Goal: Task Accomplishment & Management: Complete application form

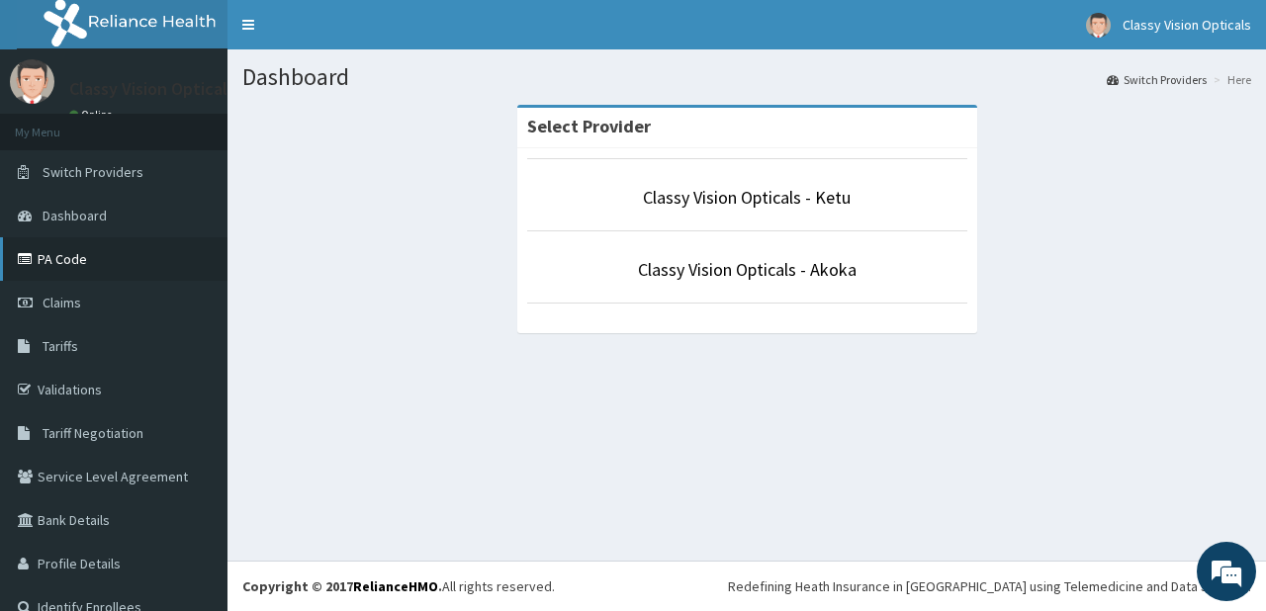
click at [52, 261] on link "PA Code" at bounding box center [113, 259] width 227 height 44
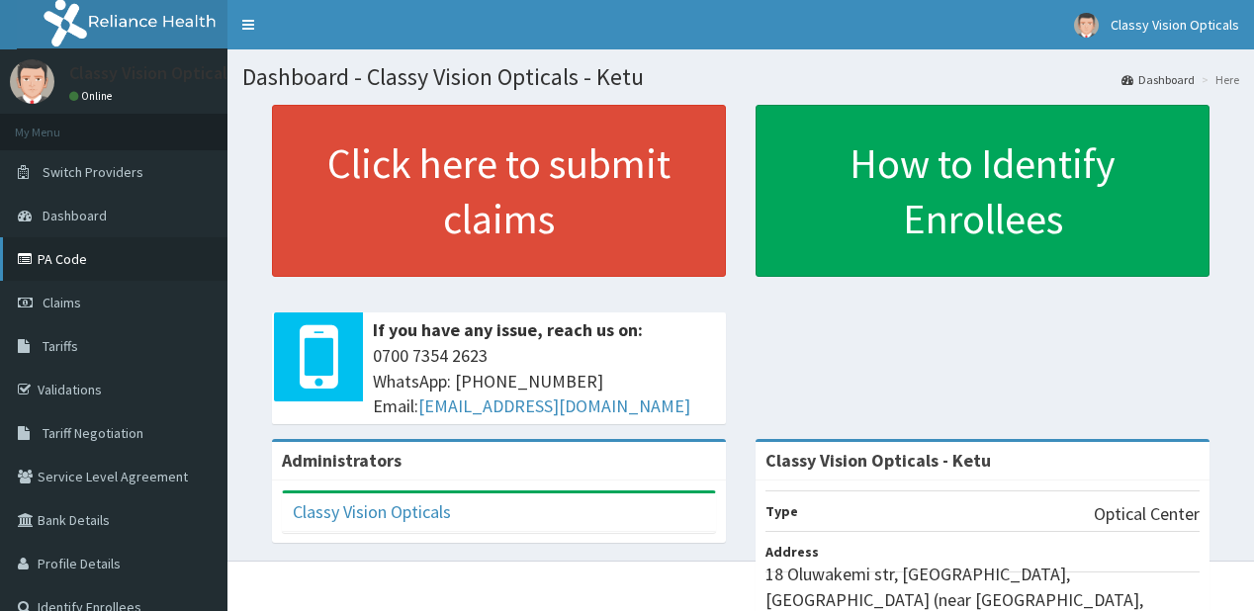
click at [76, 258] on link "PA Code" at bounding box center [113, 259] width 227 height 44
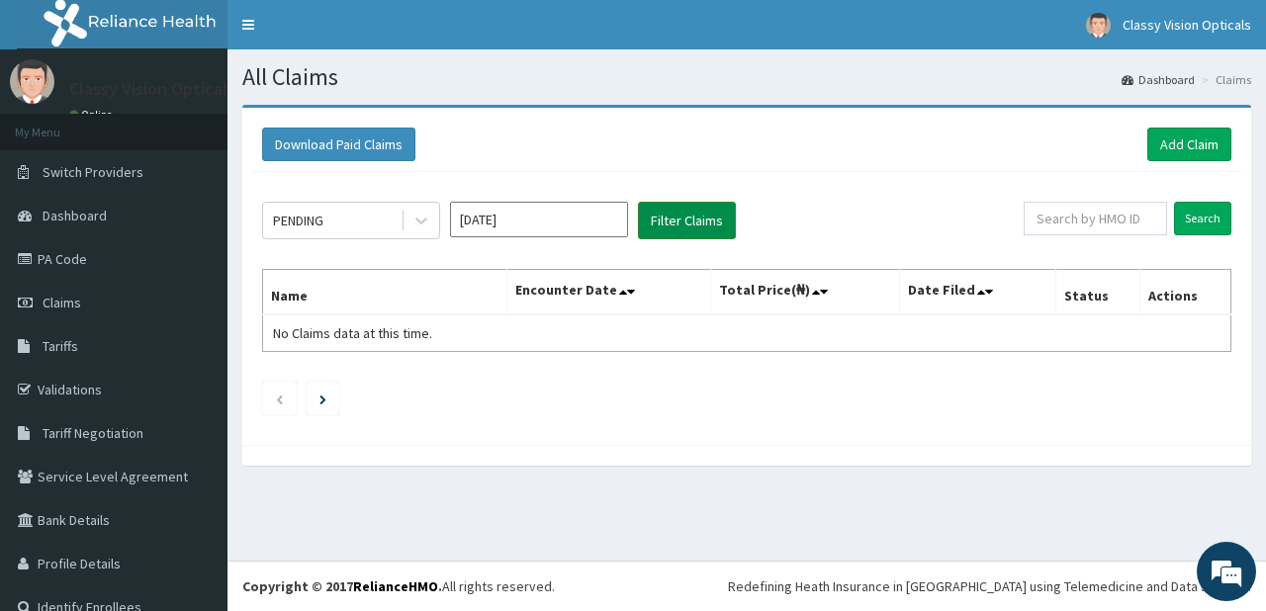
click at [669, 220] on button "Filter Claims" at bounding box center [687, 221] width 98 height 38
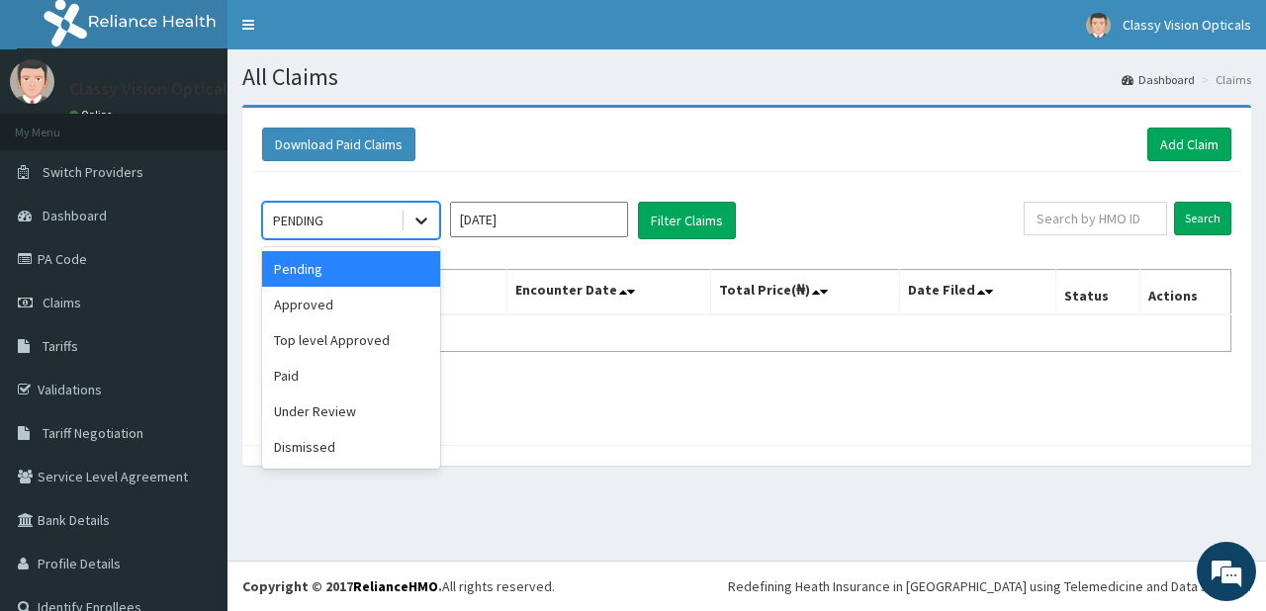
click at [423, 216] on icon at bounding box center [421, 221] width 20 height 20
click at [373, 367] on div "Paid" at bounding box center [351, 376] width 178 height 36
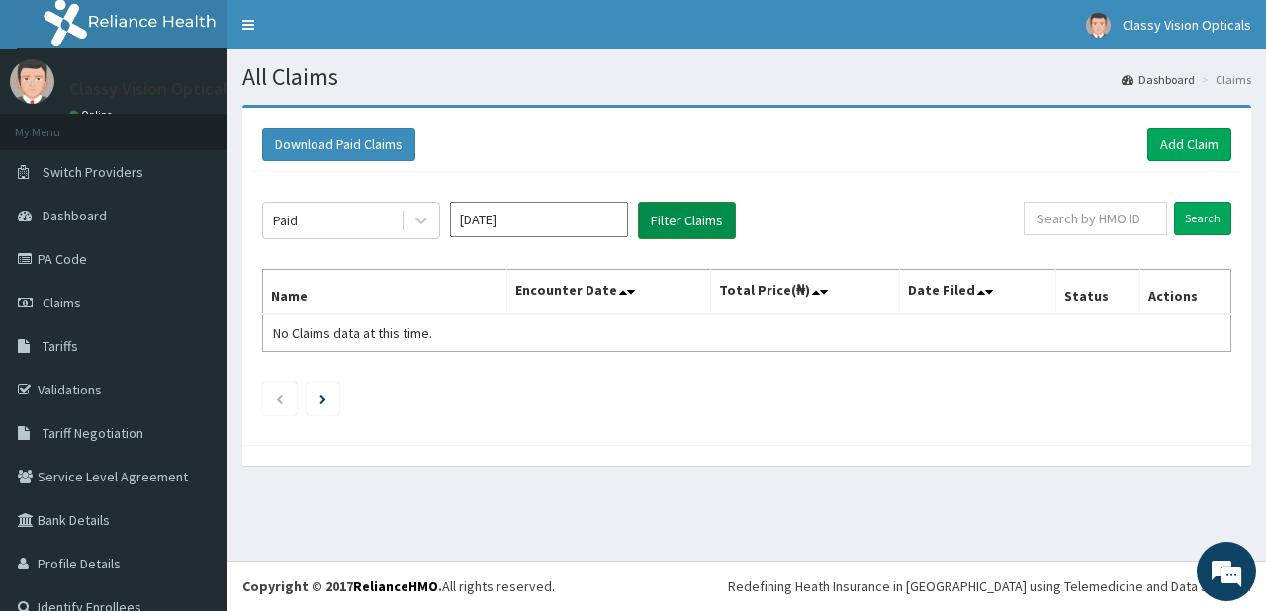
click at [695, 219] on button "Filter Claims" at bounding box center [687, 221] width 98 height 38
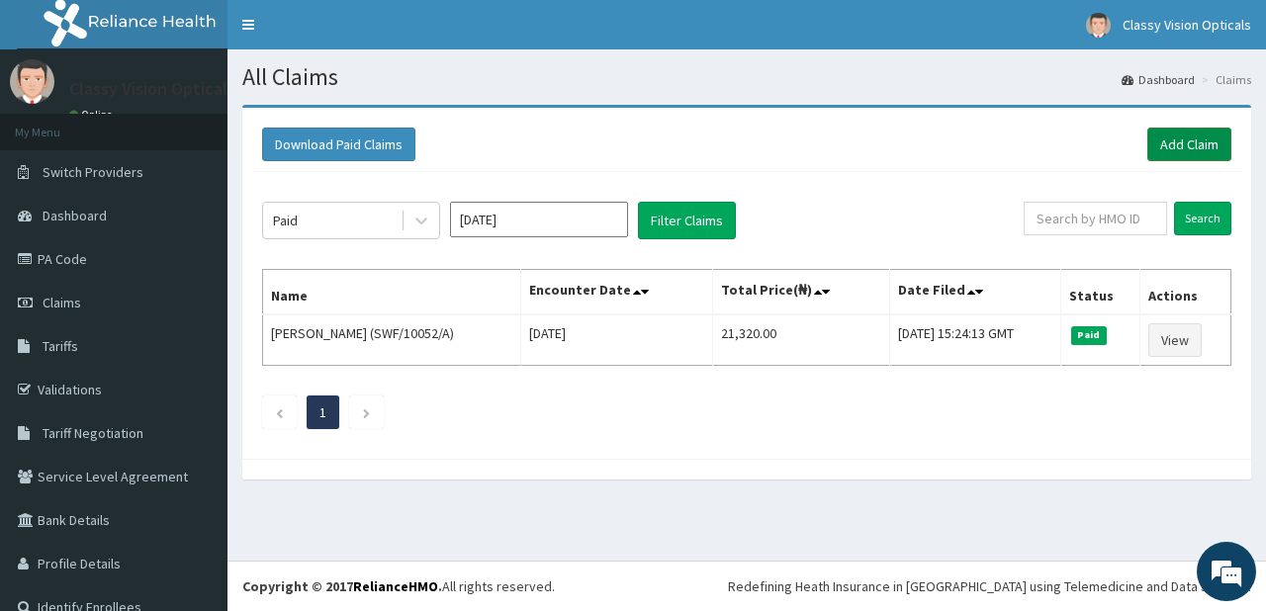
click at [1157, 146] on link "Add Claim" at bounding box center [1189, 145] width 84 height 34
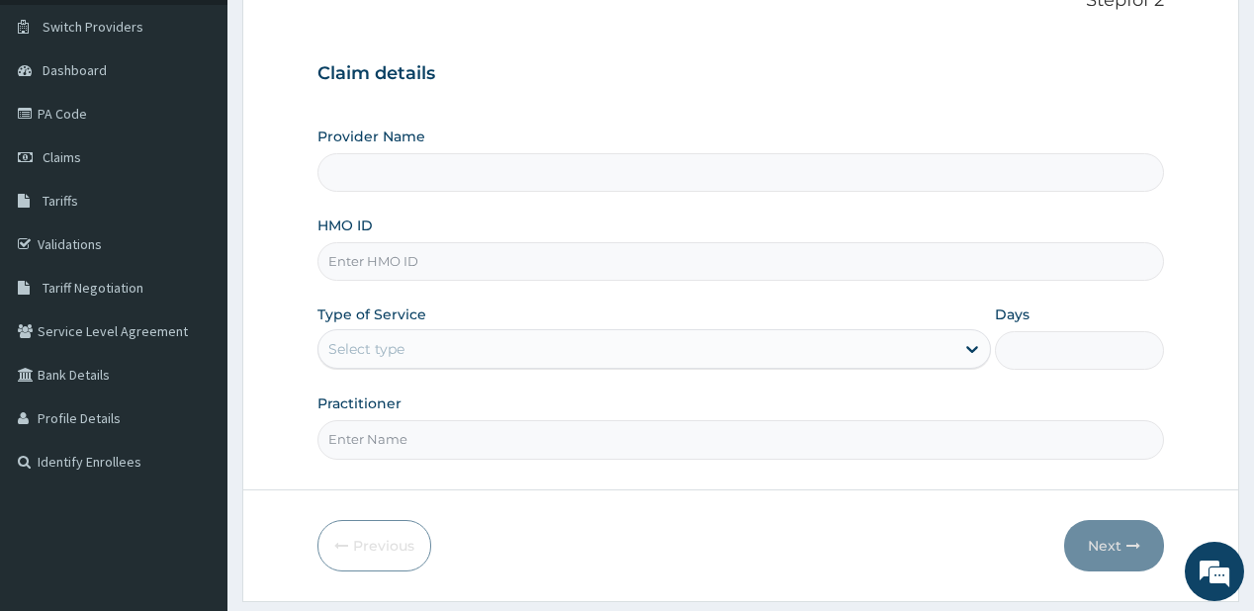
scroll to position [158, 0]
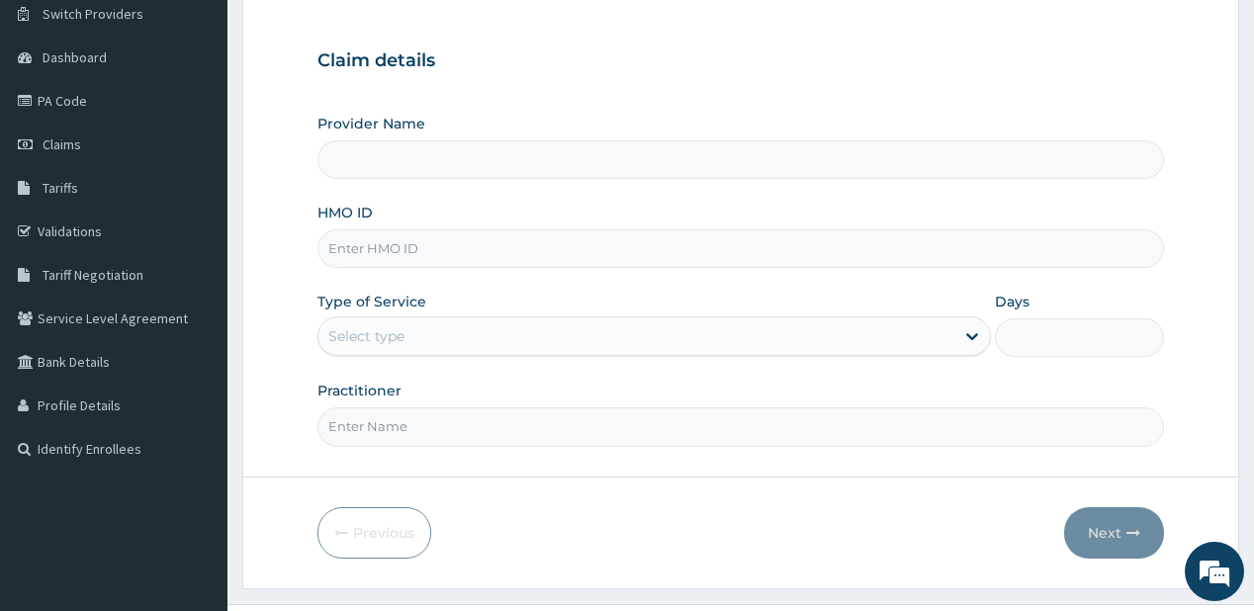
type input "Classy Vision Opticals - Ketu"
click at [386, 252] on input "HMO ID" at bounding box center [739, 248] width 845 height 39
paste input "KSB/11207/A"
type input "KSB/11207/A"
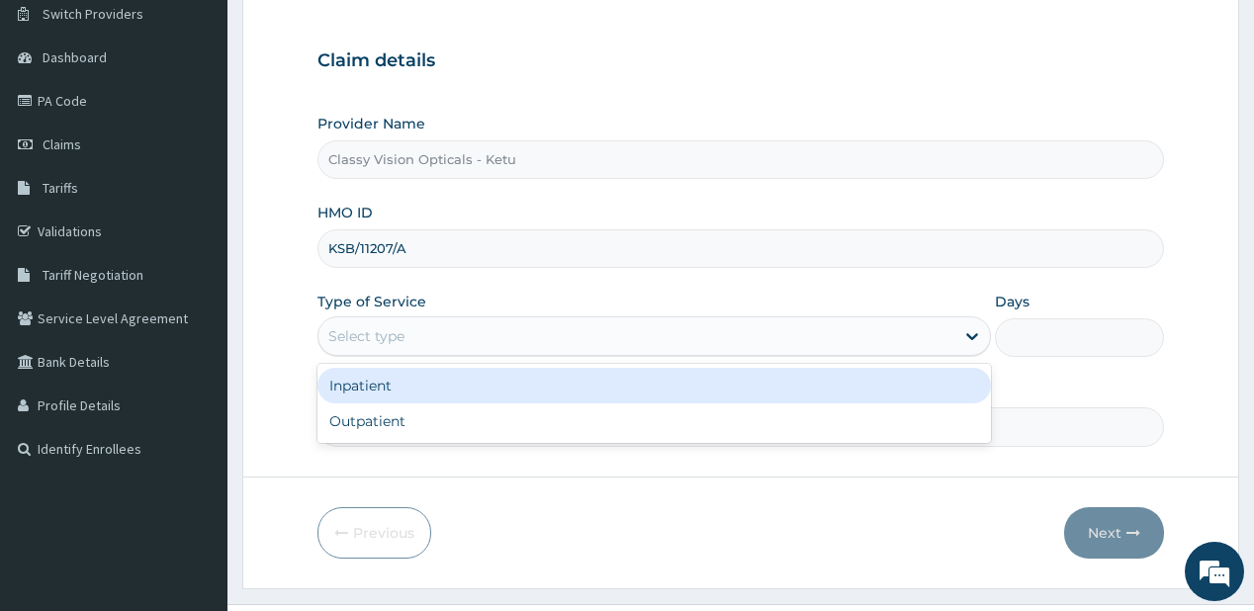
click at [468, 326] on div "Select type" at bounding box center [636, 336] width 636 height 32
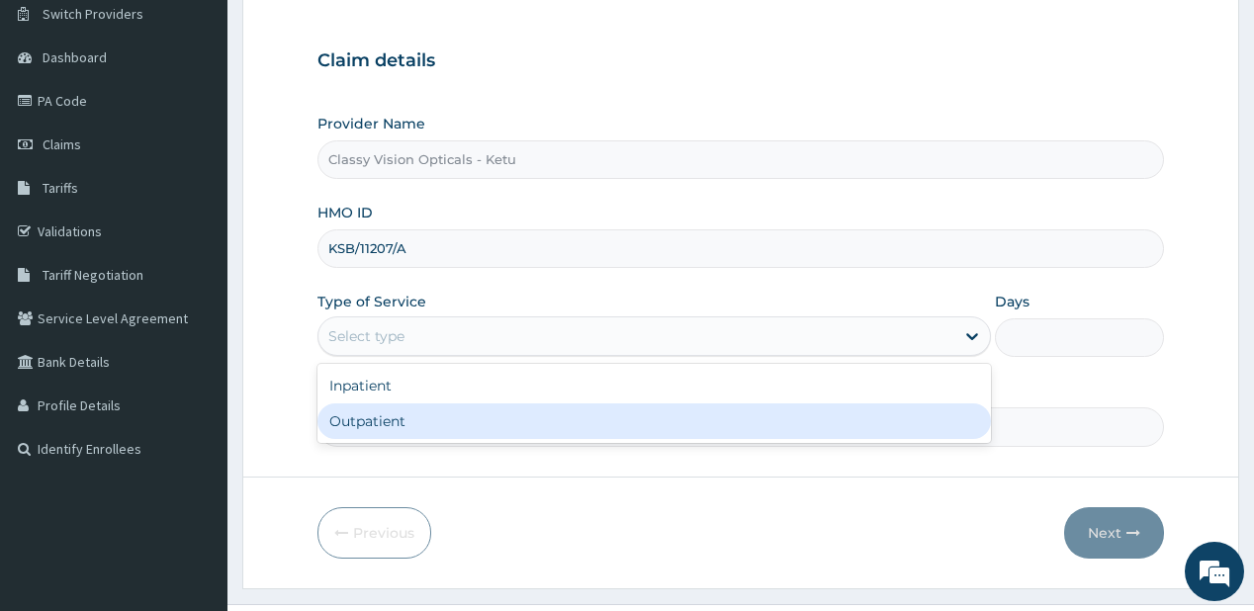
click at [477, 420] on div "Outpatient" at bounding box center [653, 421] width 673 height 36
type input "1"
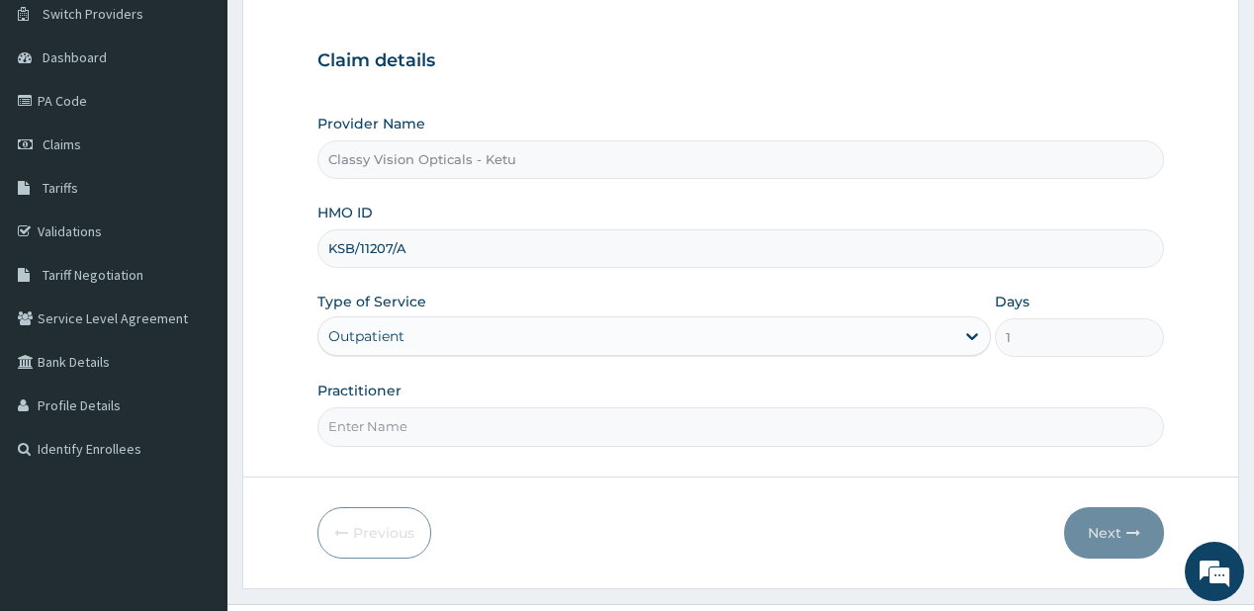
click at [487, 418] on input "Practitioner" at bounding box center [739, 426] width 845 height 39
type input "DR ONYINYE"
click at [1100, 529] on button "Next" at bounding box center [1114, 532] width 100 height 51
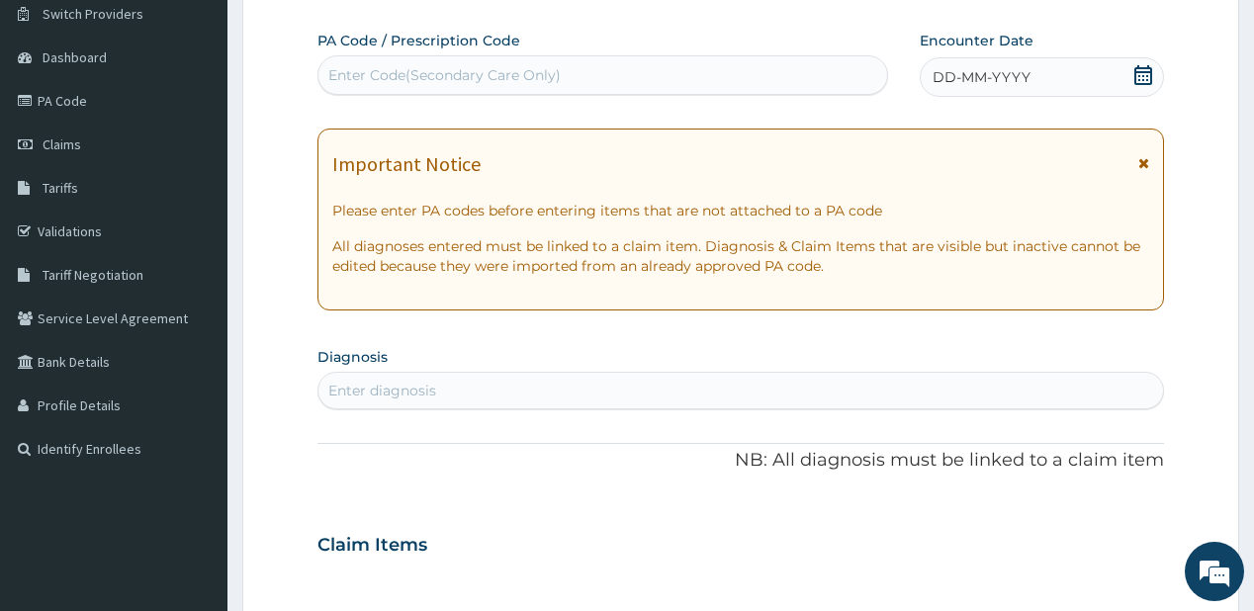
click at [396, 71] on div "Enter Code(Secondary Care Only)" at bounding box center [444, 75] width 232 height 20
drag, startPoint x: 396, startPoint y: 71, endPoint x: 332, endPoint y: 72, distance: 63.3
click at [332, 72] on div "Enter Code(Secondary Care Only)" at bounding box center [444, 75] width 232 height 20
click at [490, 83] on div "Enter Code(Secondary Care Only)" at bounding box center [444, 75] width 232 height 20
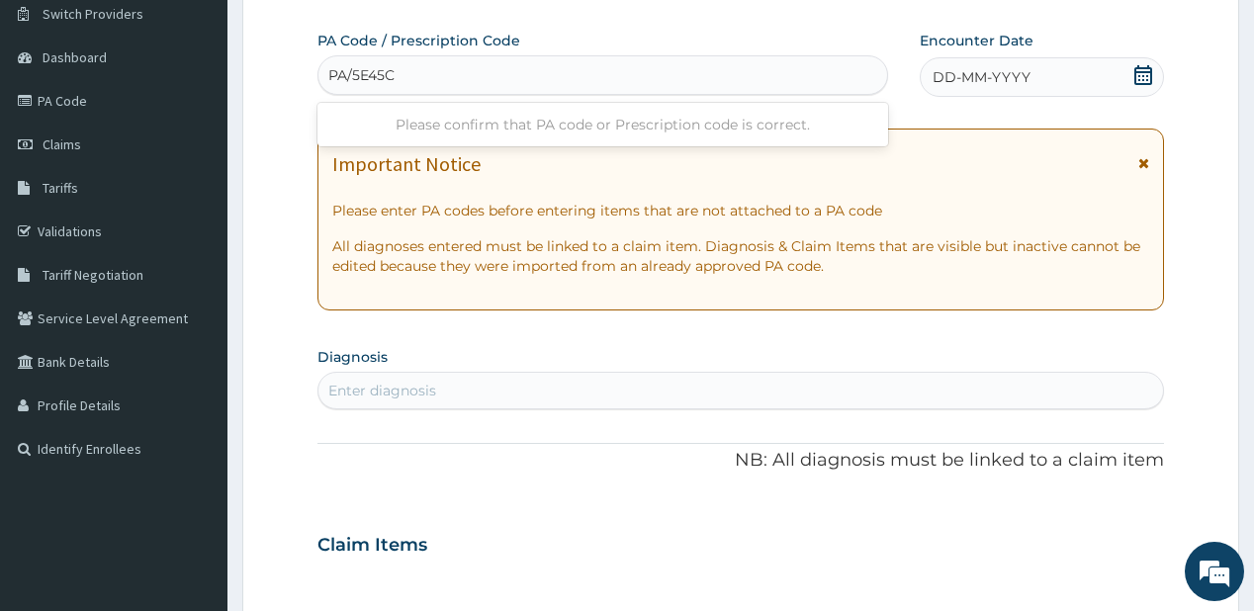
type input "PA/5E45C2"
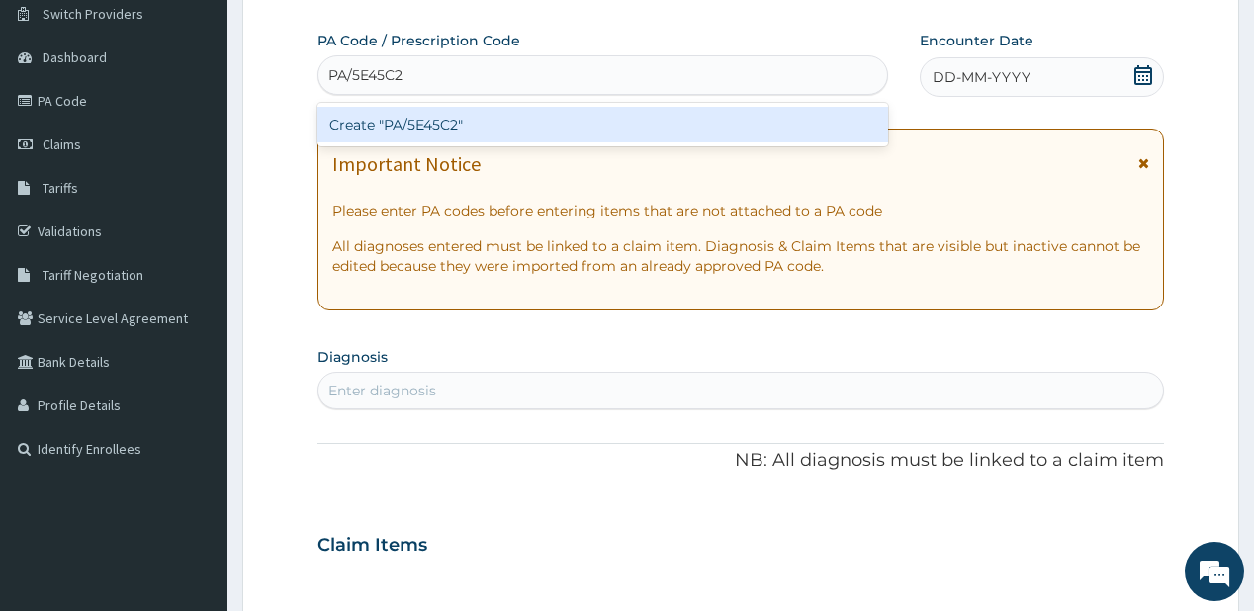
click at [457, 131] on div "Create "PA/5E45C2"" at bounding box center [602, 125] width 570 height 36
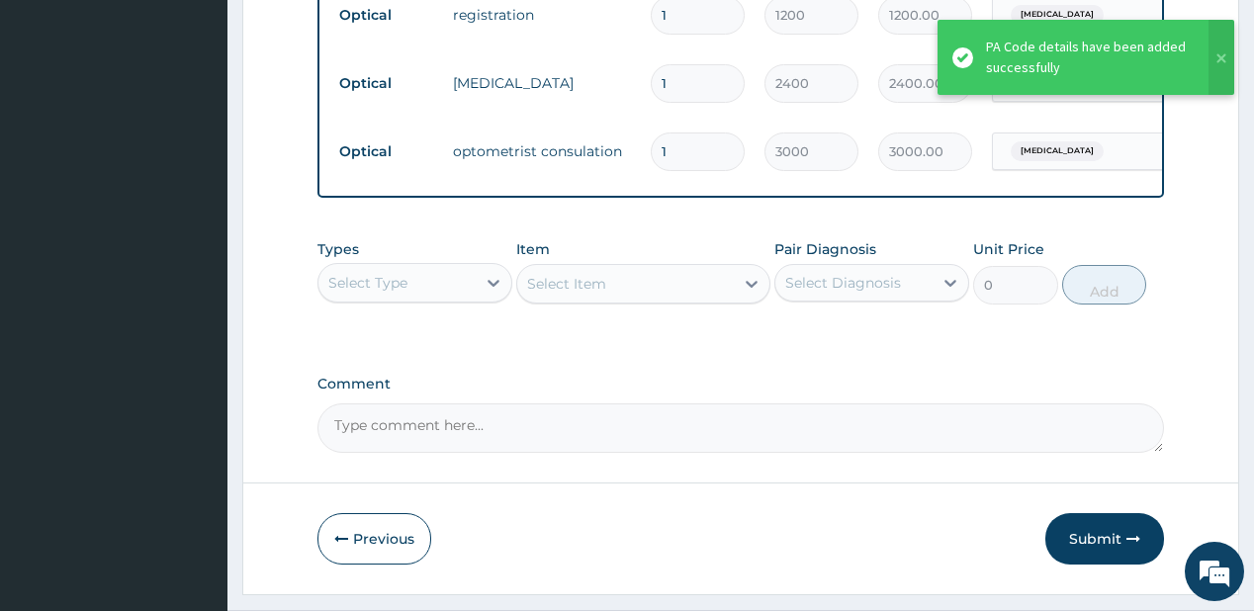
scroll to position [1341, 0]
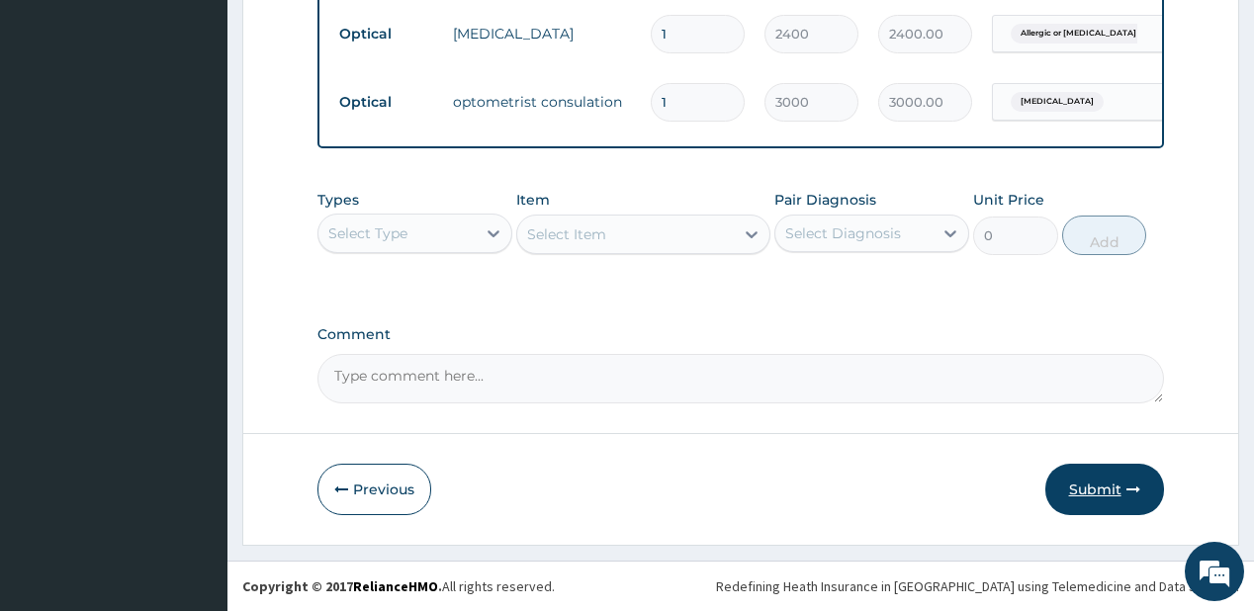
click at [1092, 484] on button "Submit" at bounding box center [1104, 489] width 119 height 51
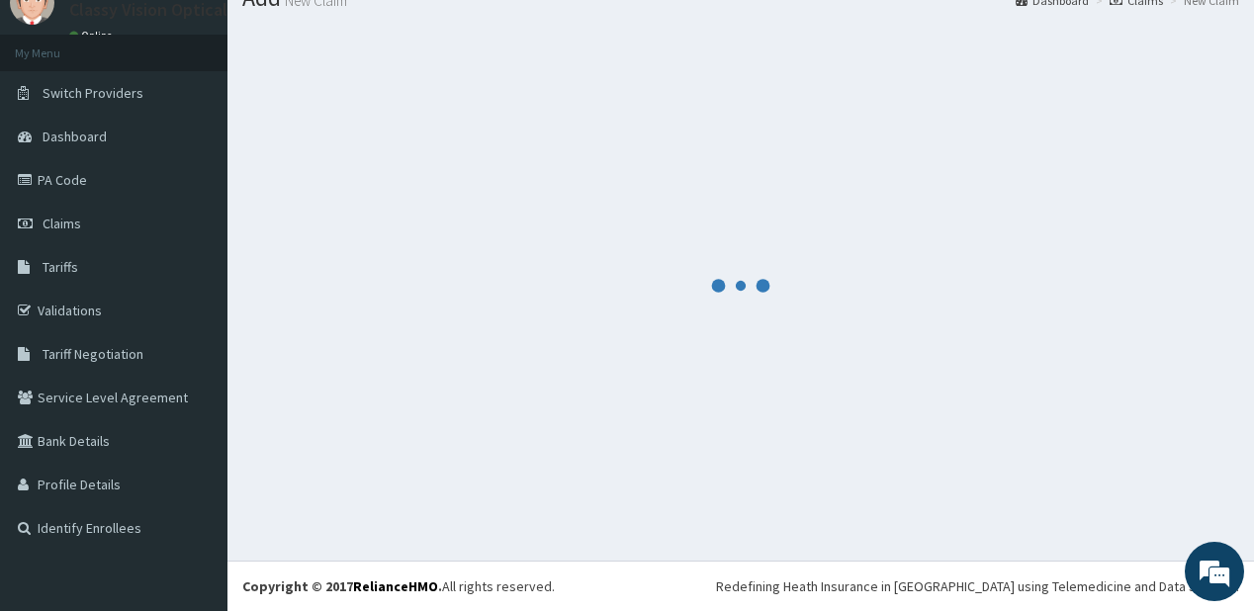
scroll to position [78, 0]
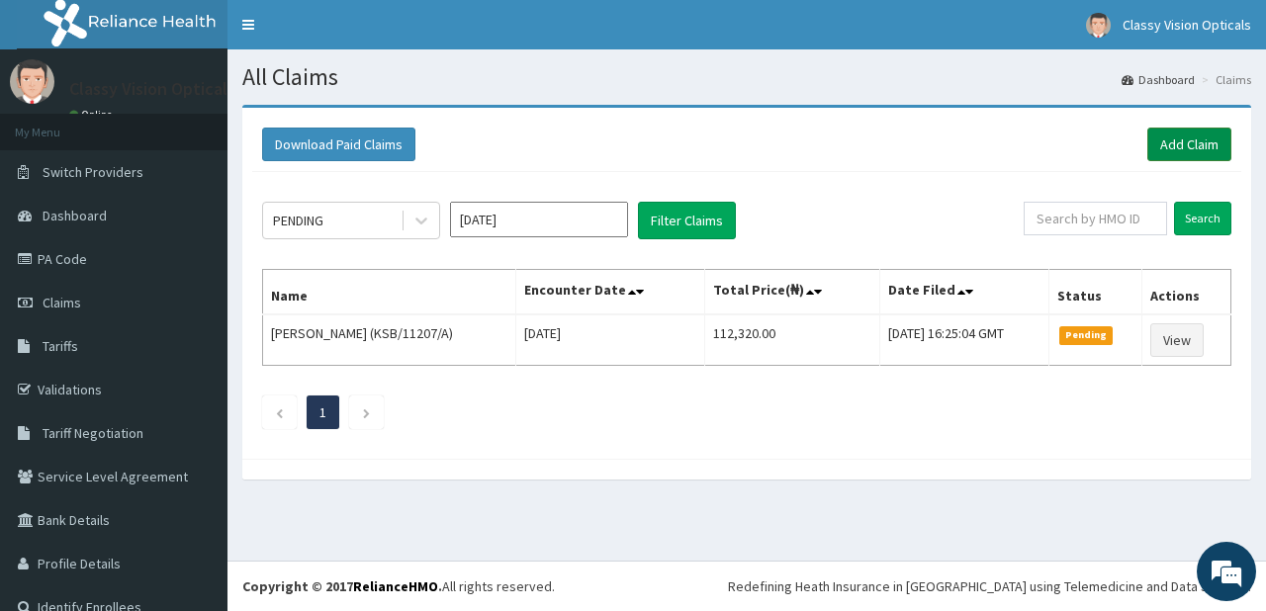
click at [1170, 140] on link "Add Claim" at bounding box center [1189, 145] width 84 height 34
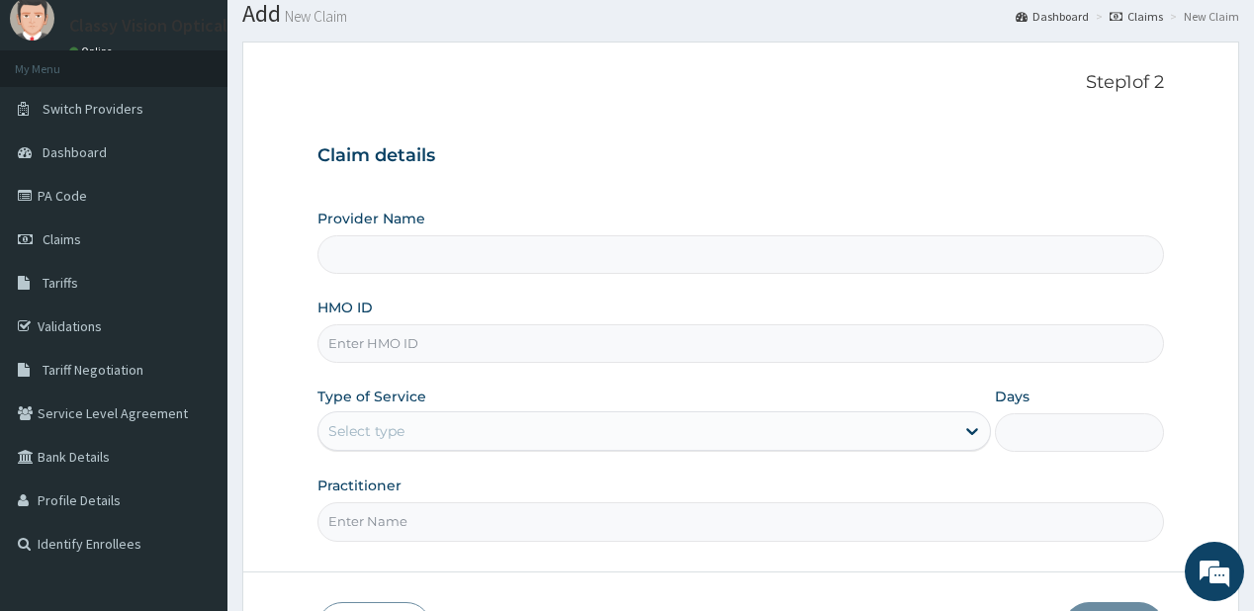
scroll to position [79, 0]
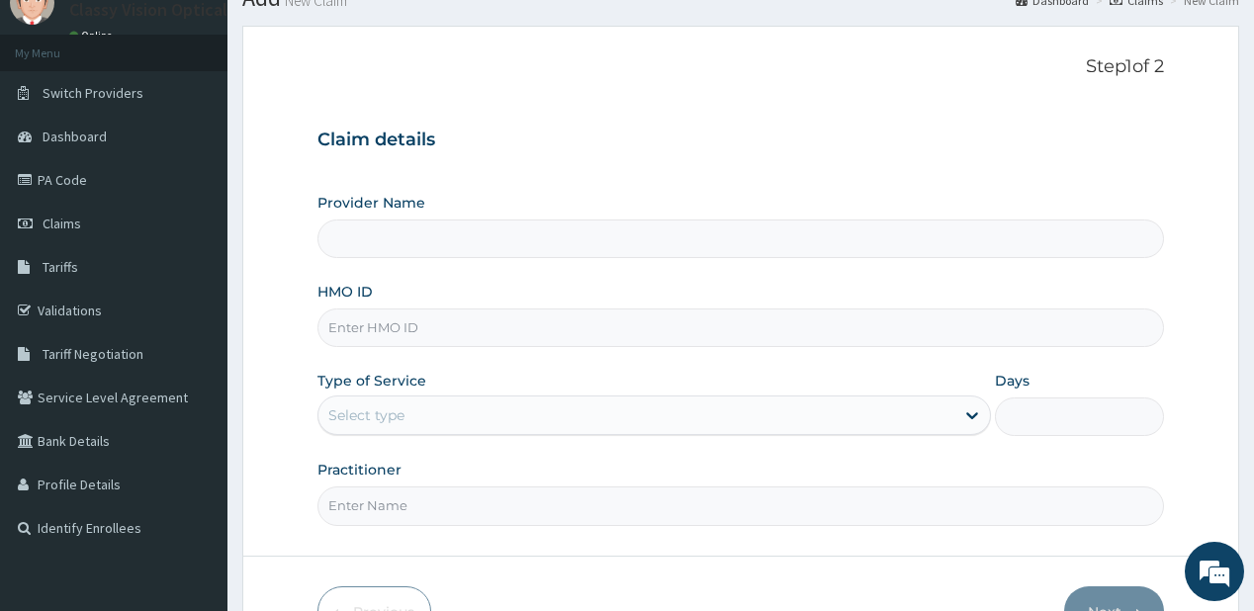
type input "Classy Vision Opticals - Ketu"
click at [443, 320] on input "HMO ID" at bounding box center [739, 327] width 845 height 39
paste input "ngc/10023/b"
type input "ngc/10023/b"
click at [886, 426] on div "Select type" at bounding box center [636, 415] width 636 height 32
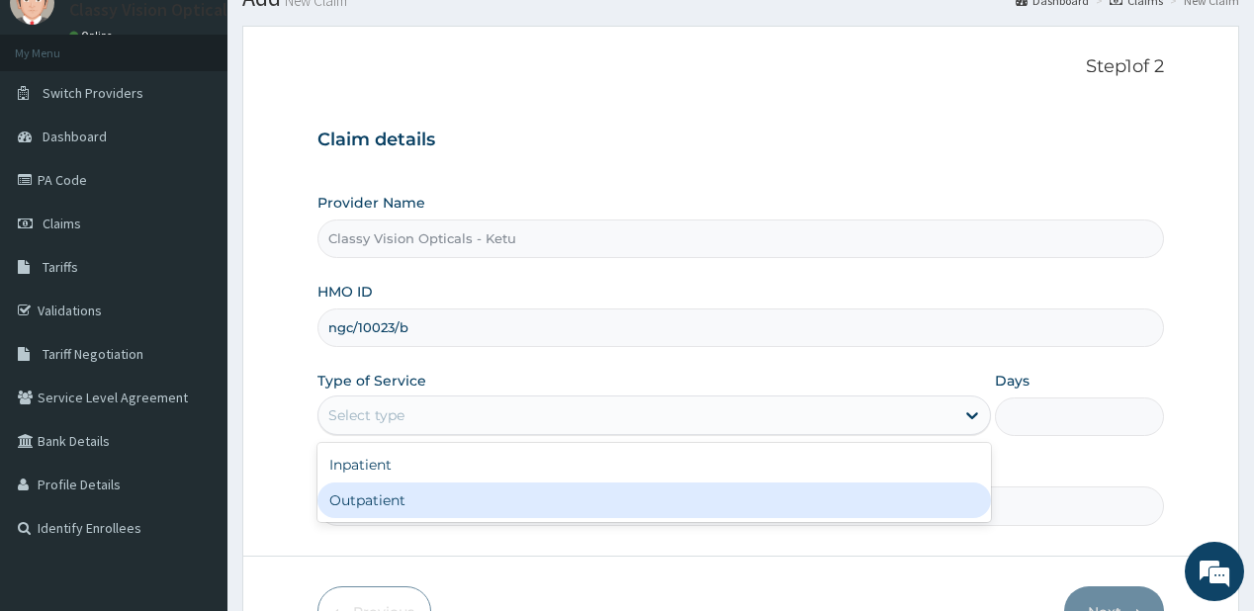
click at [831, 512] on div "Outpatient" at bounding box center [653, 501] width 673 height 36
type input "1"
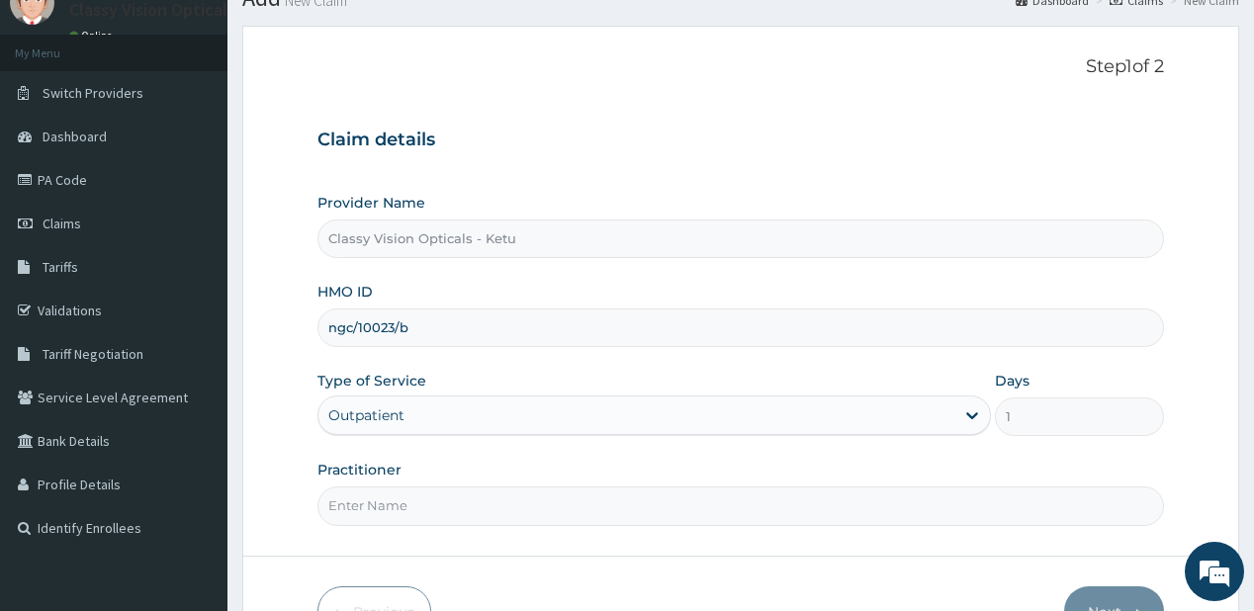
click at [672, 508] on input "Practitioner" at bounding box center [739, 505] width 845 height 39
type input "DR ONYINYE"
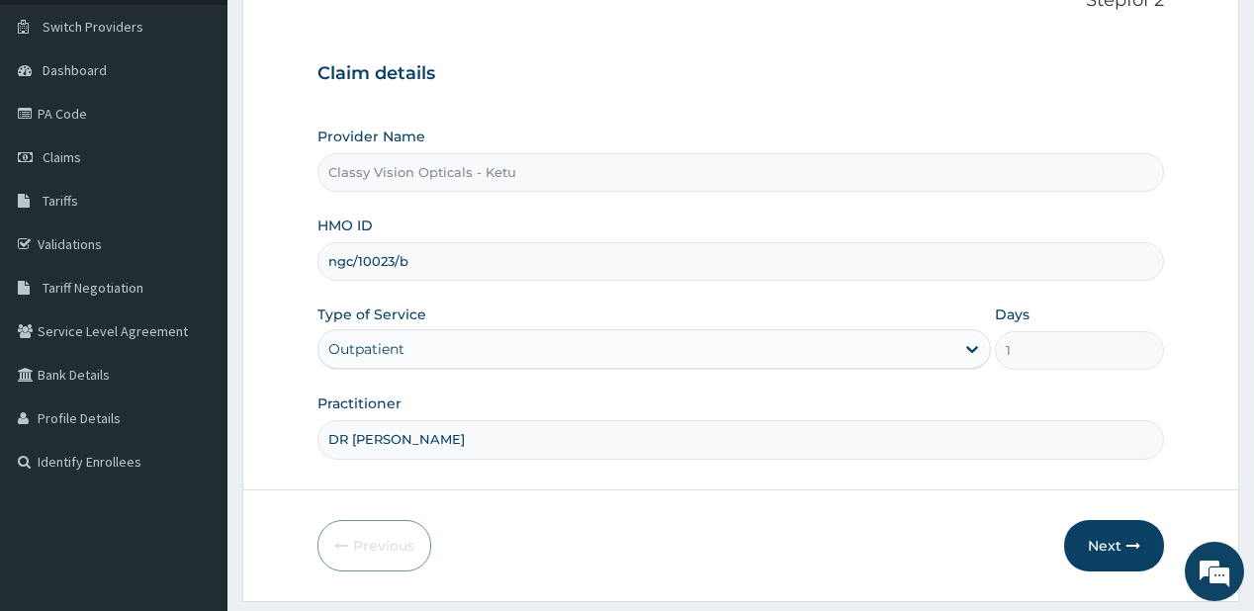
scroll to position [158, 0]
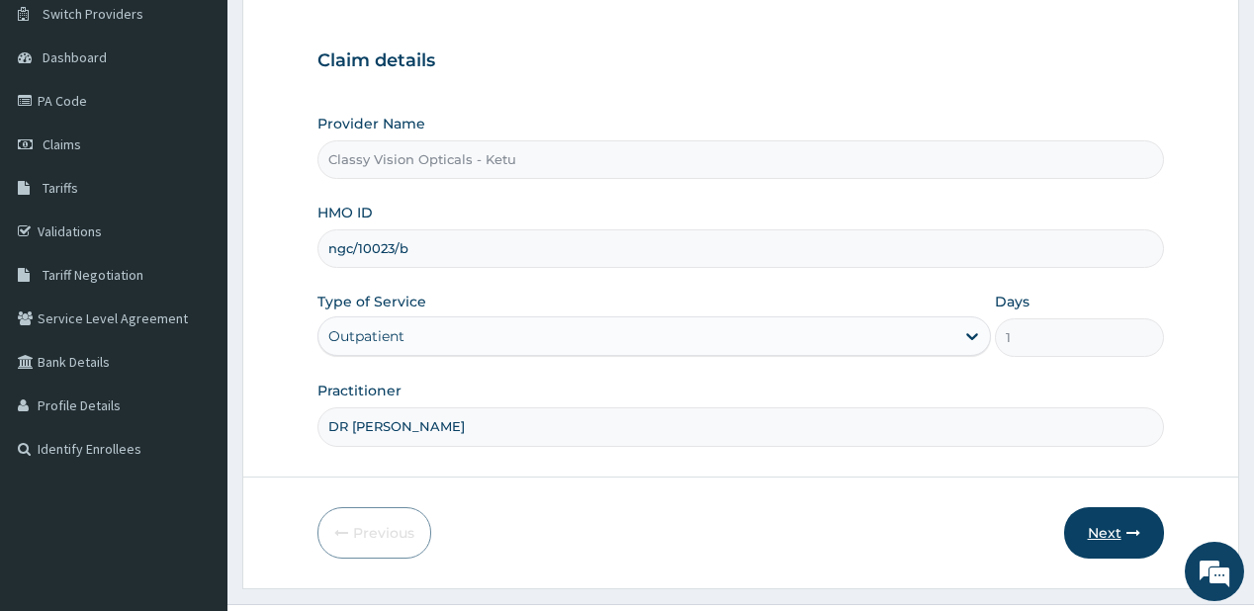
click at [1127, 535] on icon "button" at bounding box center [1133, 533] width 14 height 14
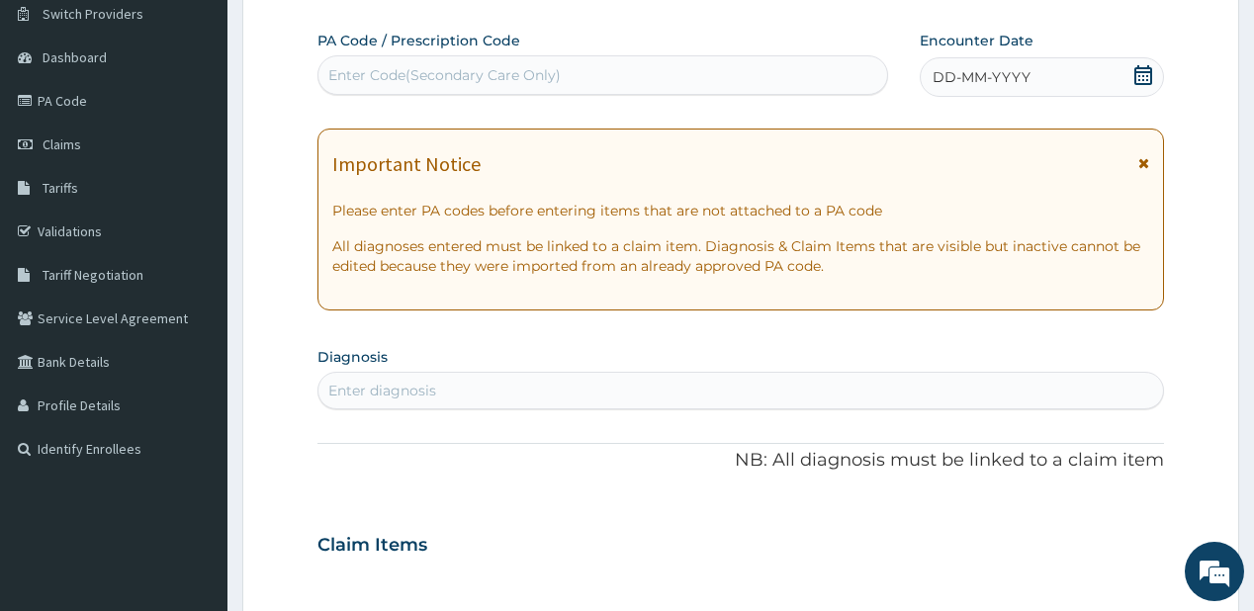
click at [540, 71] on div "Enter Code(Secondary Care Only)" at bounding box center [444, 75] width 232 height 20
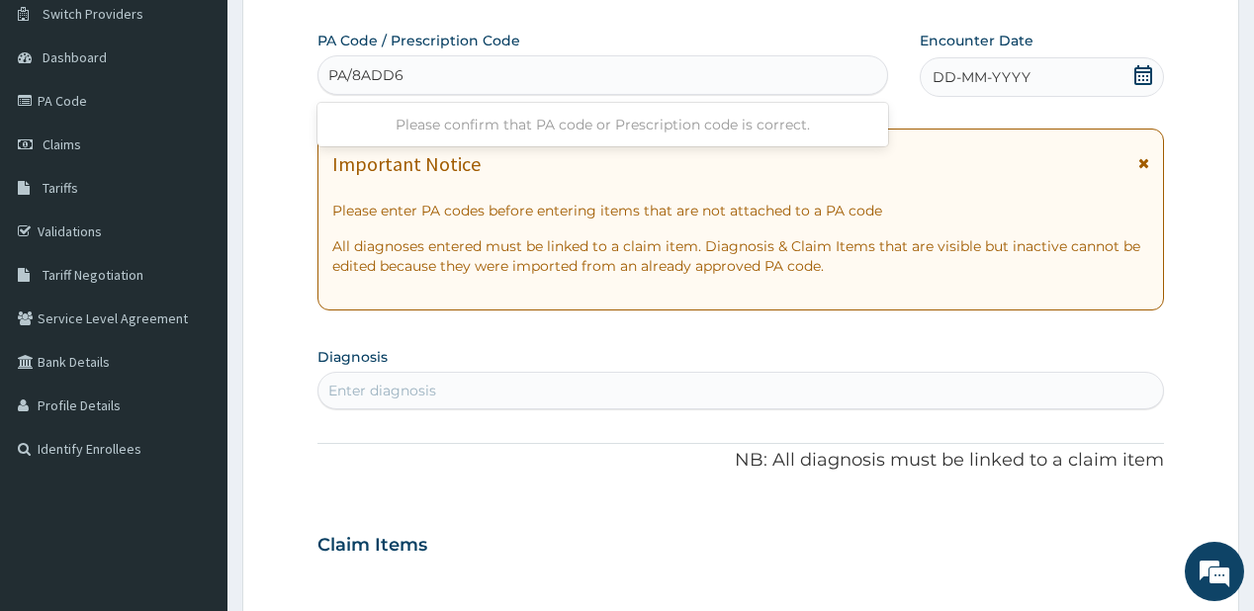
type input "PA/8ADD69"
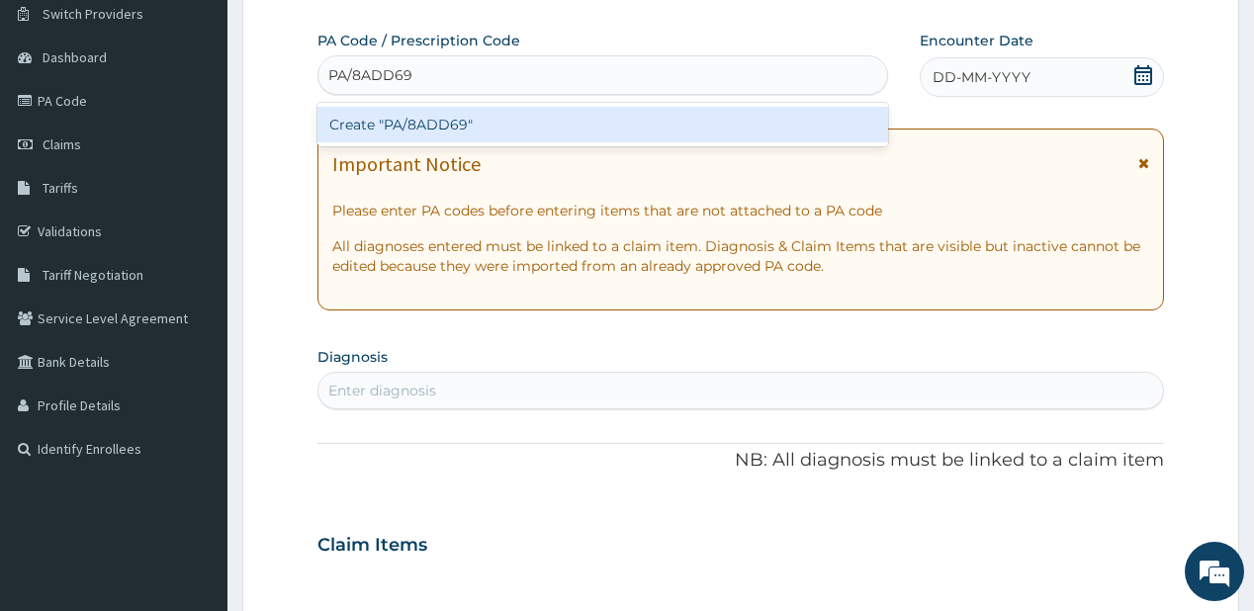
click at [560, 112] on div "Create "PA/8ADD69"" at bounding box center [602, 125] width 570 height 36
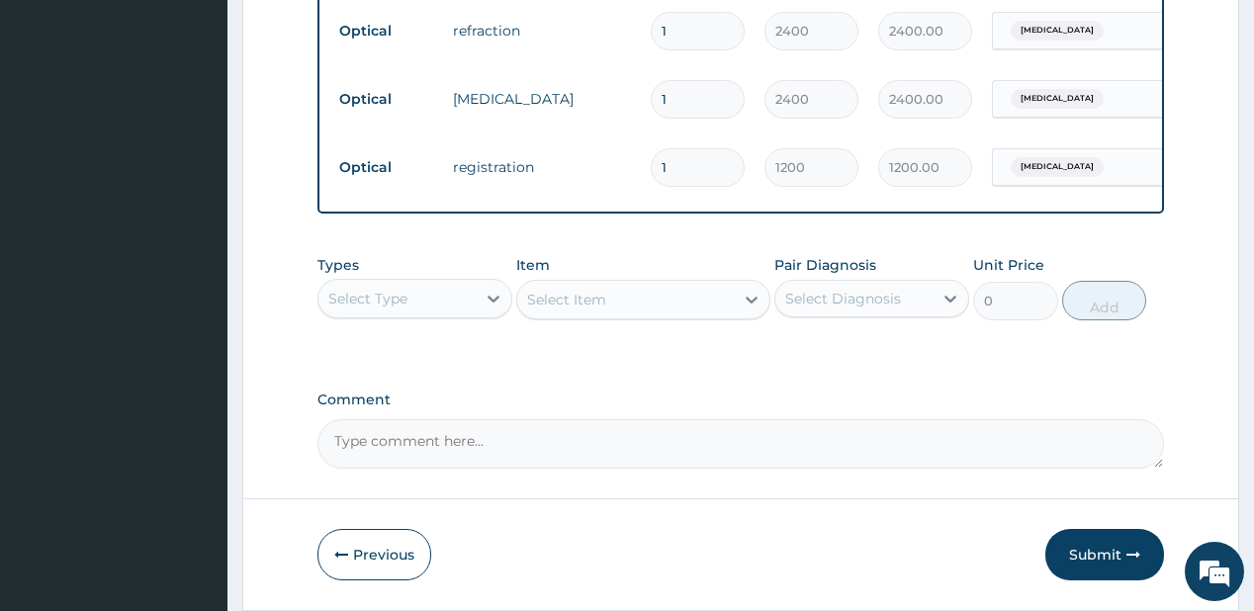
scroll to position [1341, 0]
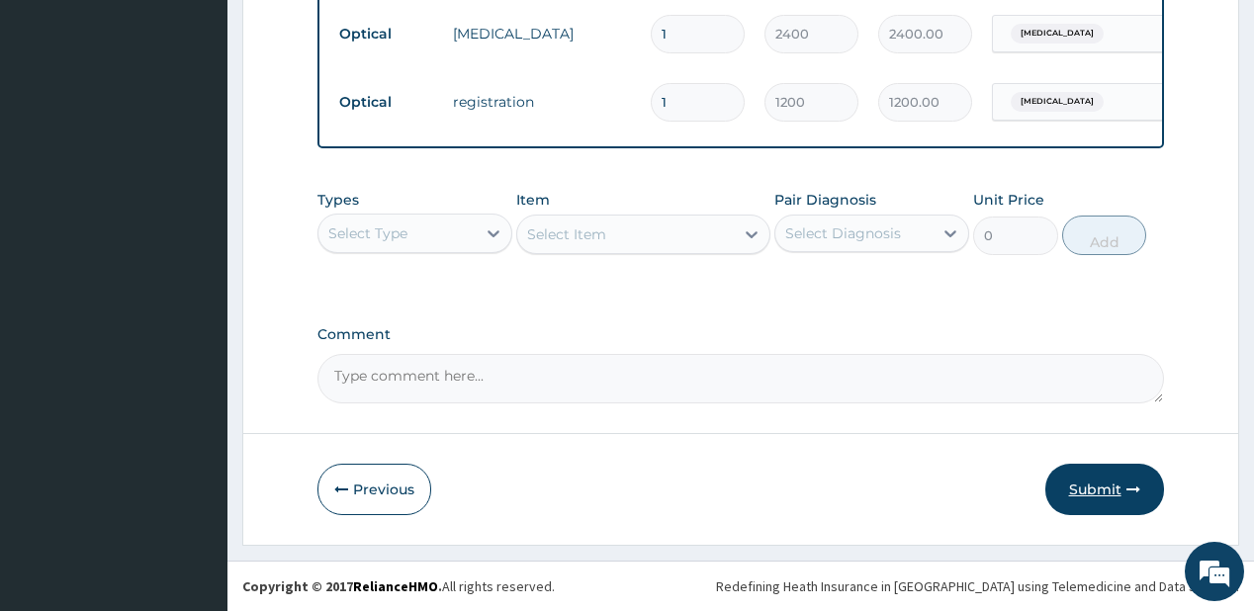
click at [1103, 485] on button "Submit" at bounding box center [1104, 489] width 119 height 51
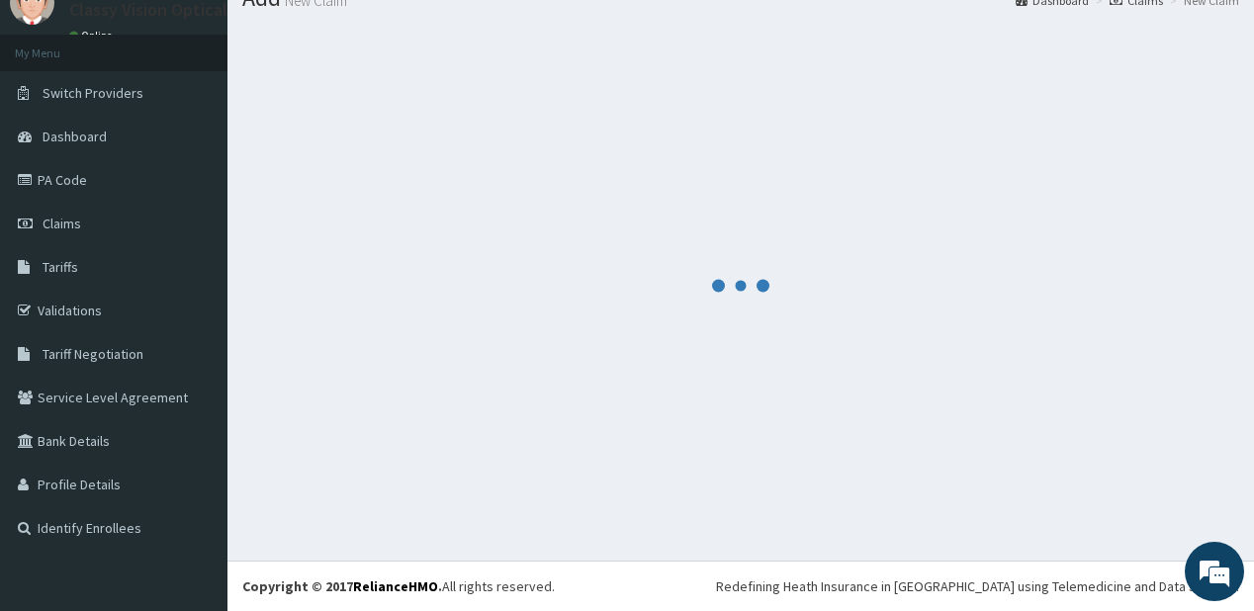
scroll to position [78, 0]
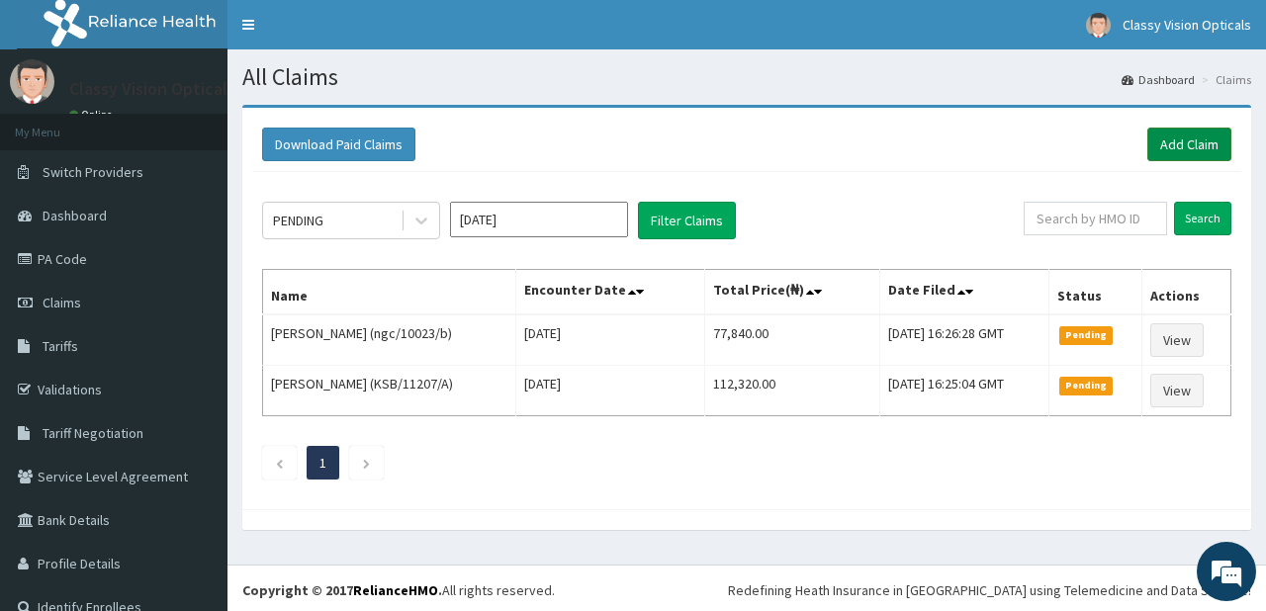
click at [1165, 134] on link "Add Claim" at bounding box center [1189, 145] width 84 height 34
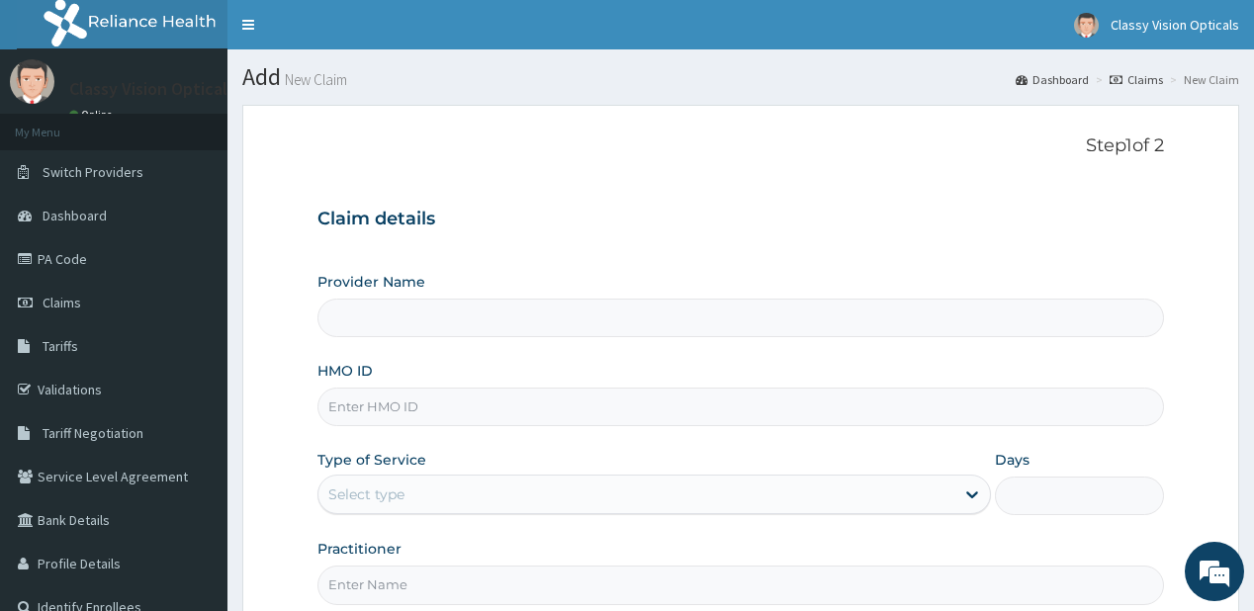
click at [419, 403] on input "HMO ID" at bounding box center [739, 407] width 845 height 39
type input "Classy Vision Opticals - Ketu"
paste input "TVX/10009/A"
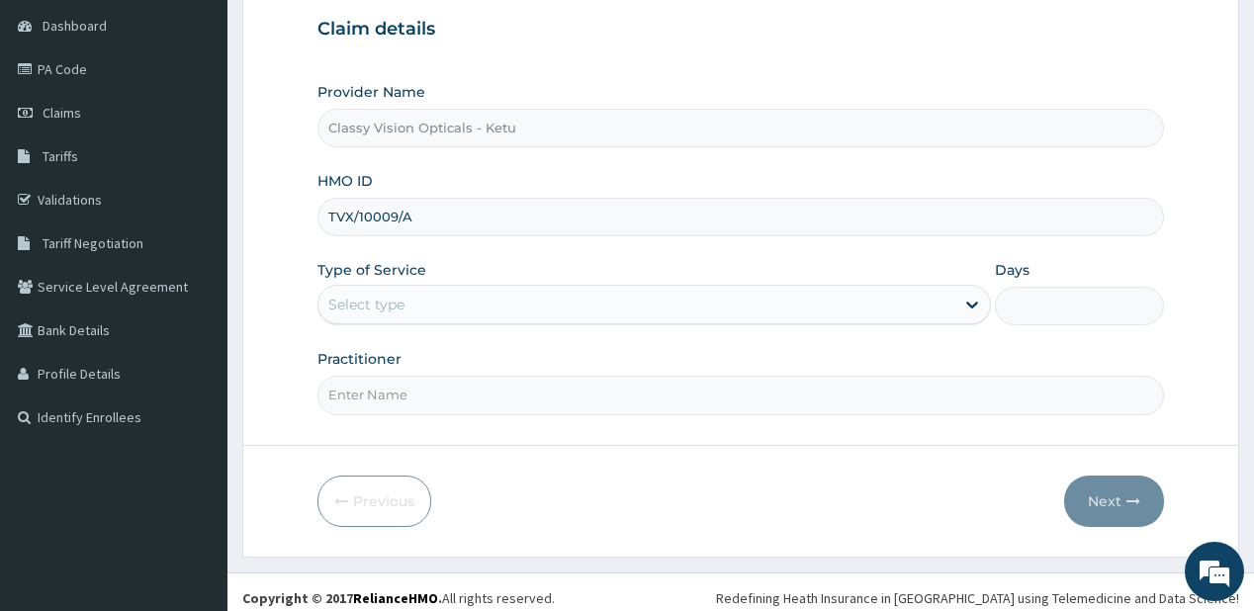
scroll to position [198, 0]
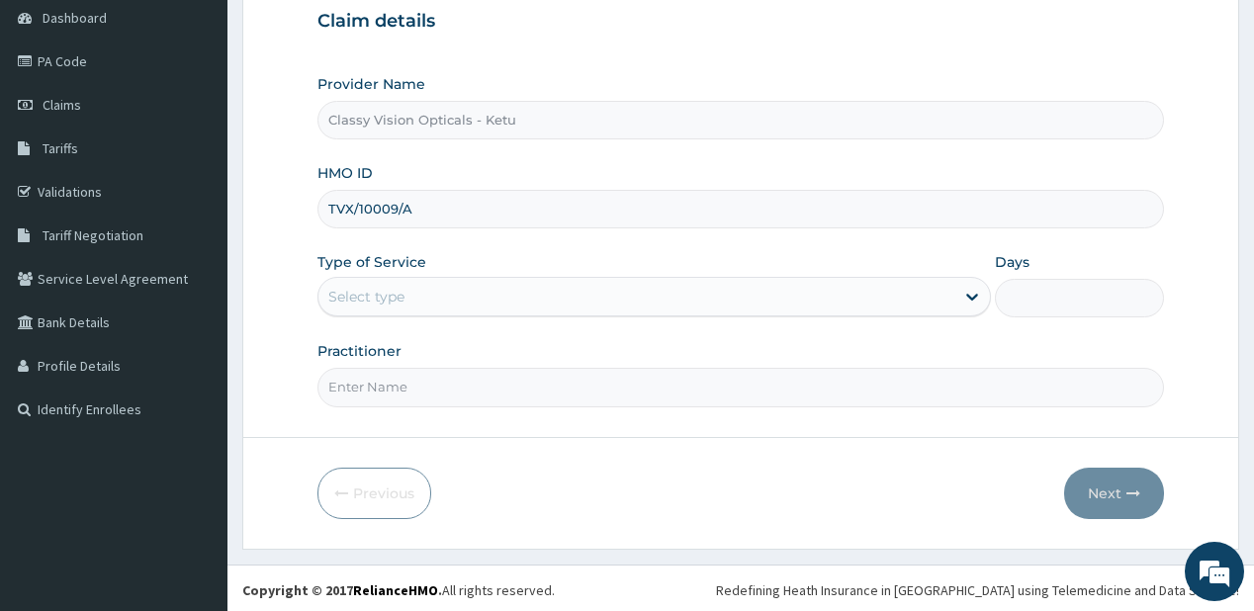
type input "TVX/10009/A"
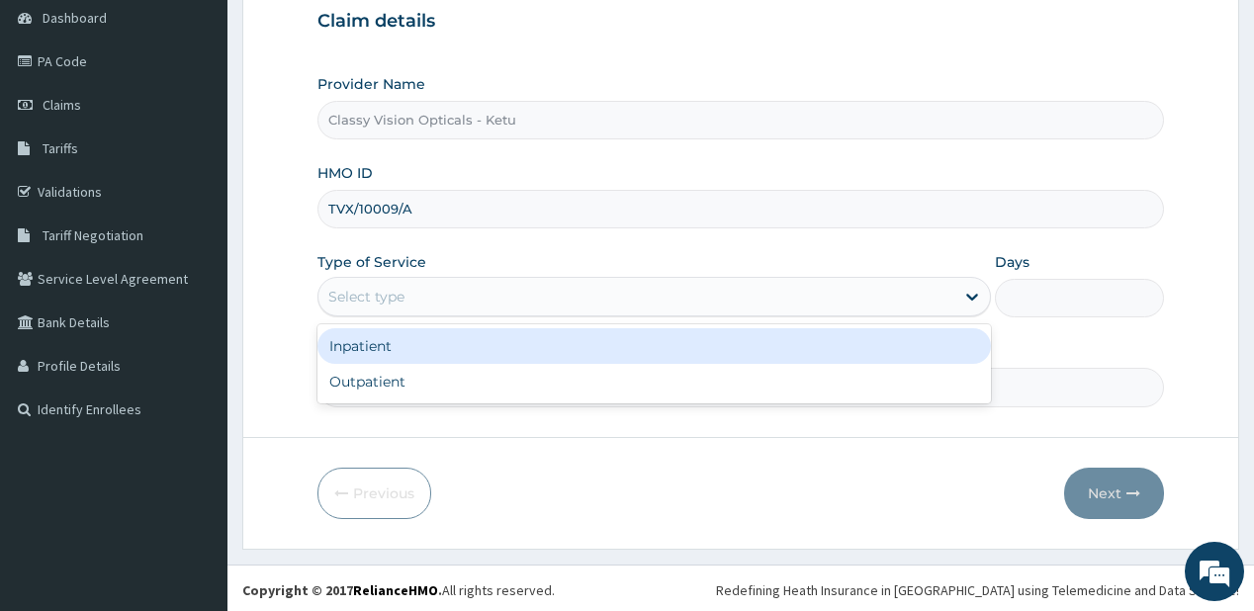
click at [946, 293] on div "Select type" at bounding box center [636, 297] width 636 height 32
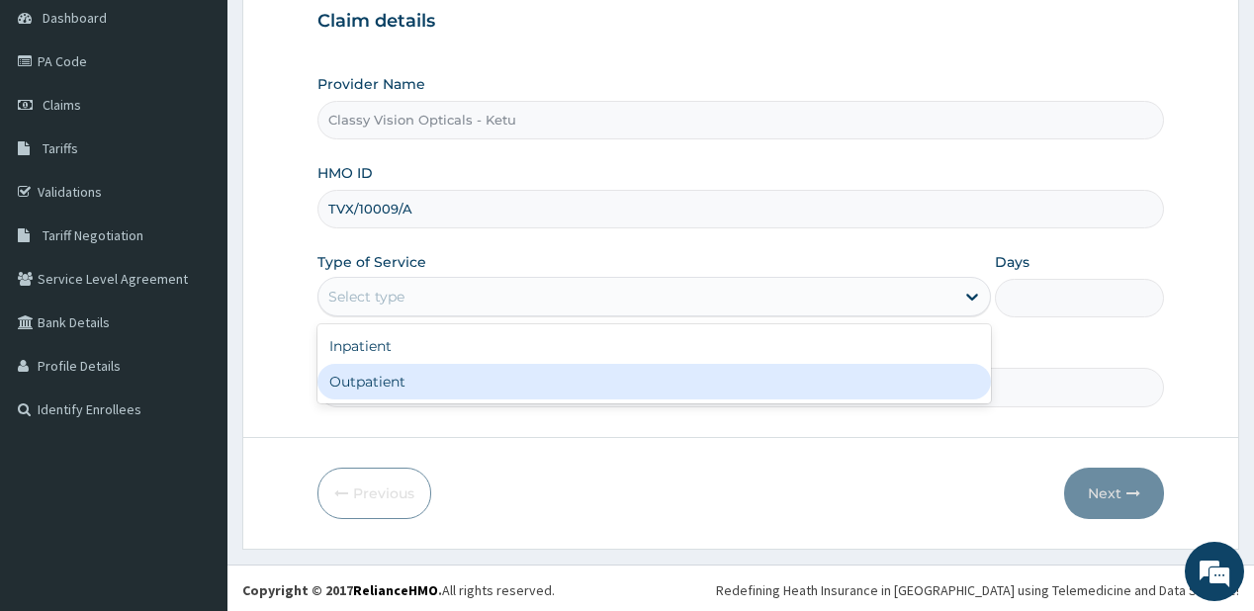
click at [907, 388] on div "Outpatient" at bounding box center [653, 382] width 673 height 36
type input "1"
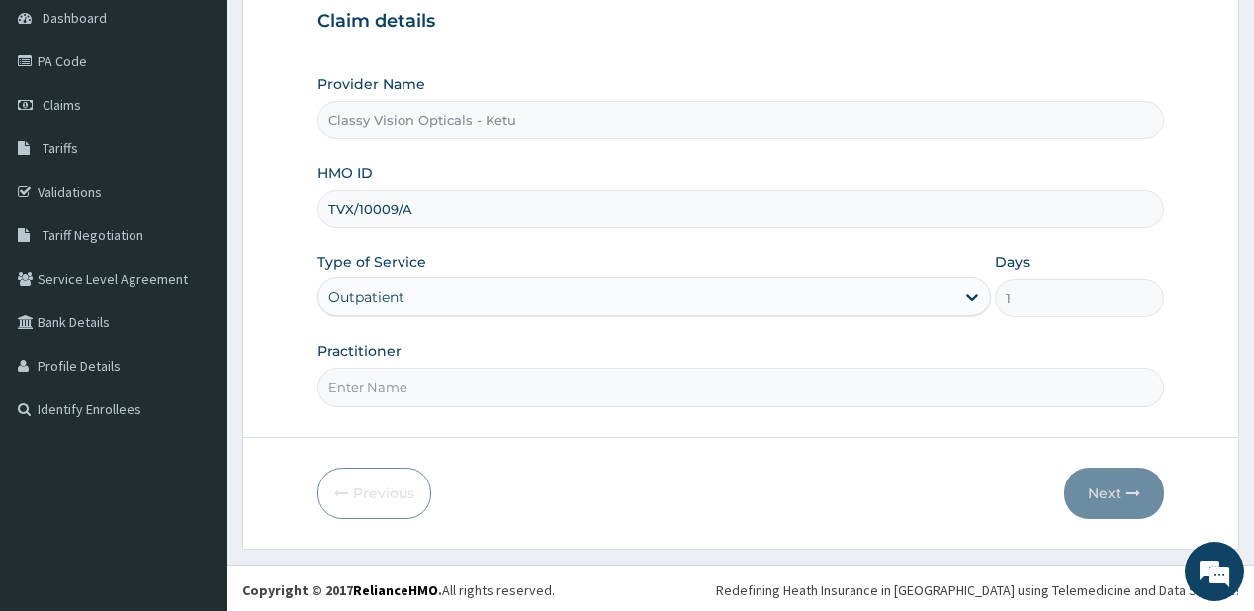
click at [655, 393] on input "Practitioner" at bounding box center [739, 387] width 845 height 39
type input "DR ONYINYE"
click at [1116, 494] on button "Next" at bounding box center [1114, 493] width 100 height 51
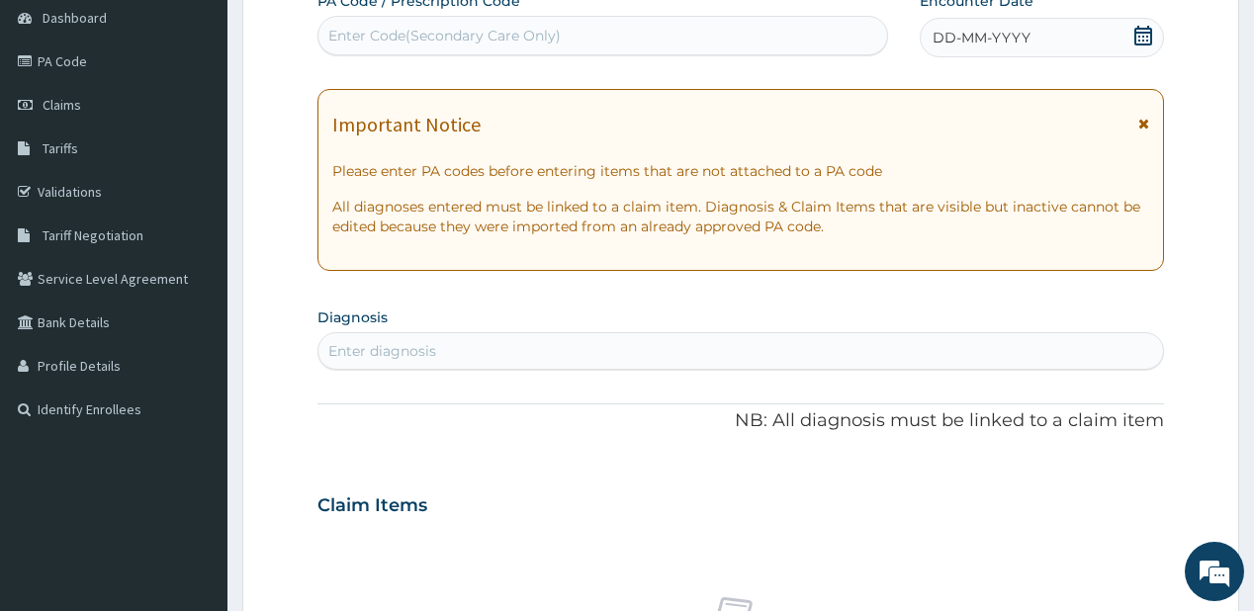
click at [510, 43] on div "Enter Code(Secondary Care Only)" at bounding box center [444, 36] width 232 height 20
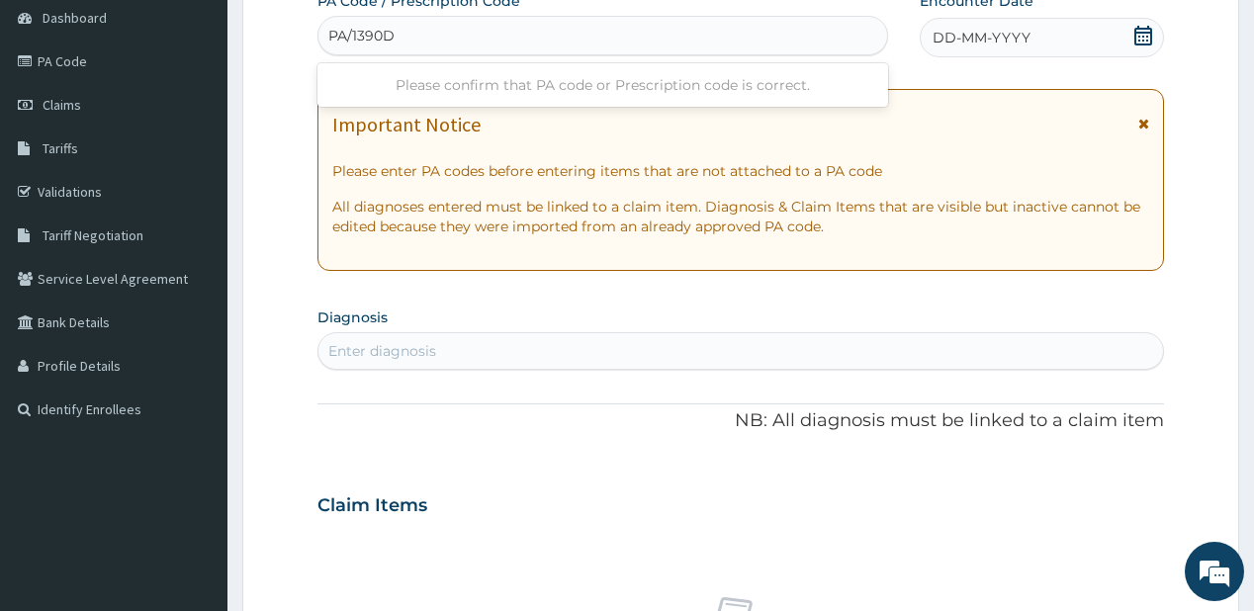
type input "PA/1390DD"
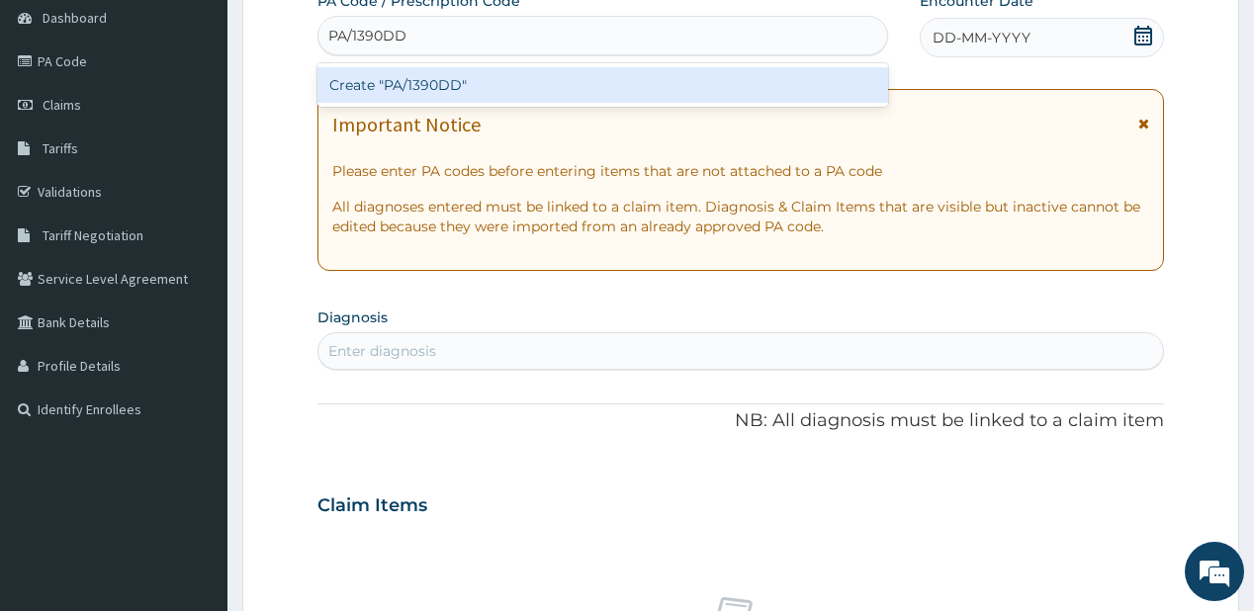
click at [514, 74] on div "Create "PA/1390DD"" at bounding box center [602, 85] width 570 height 36
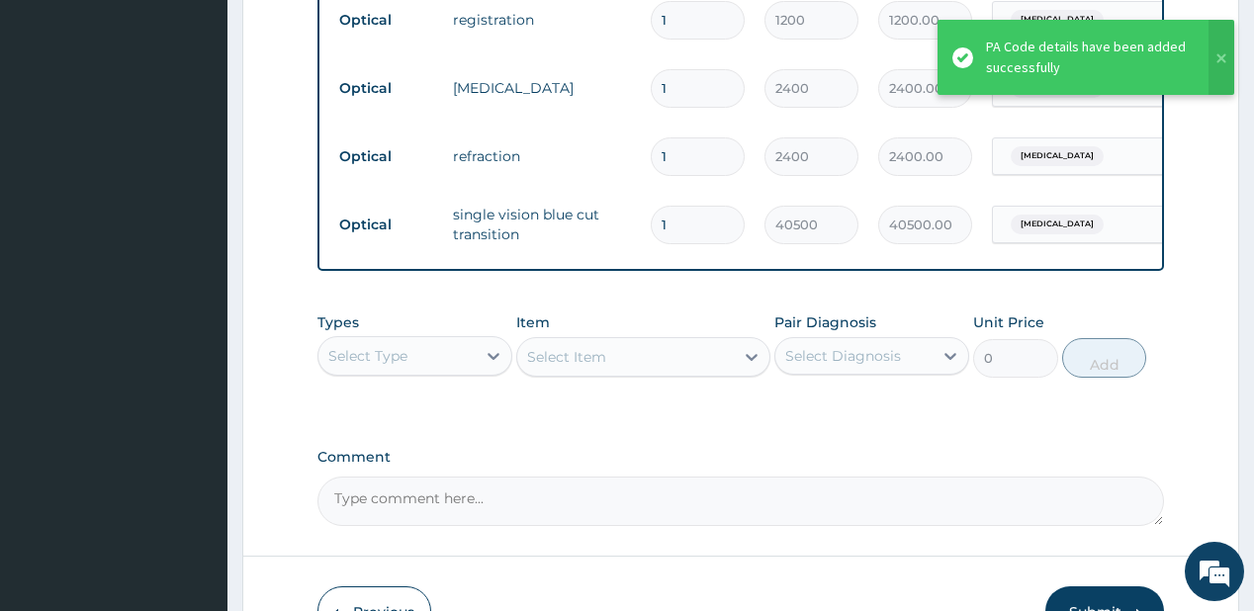
scroll to position [1205, 0]
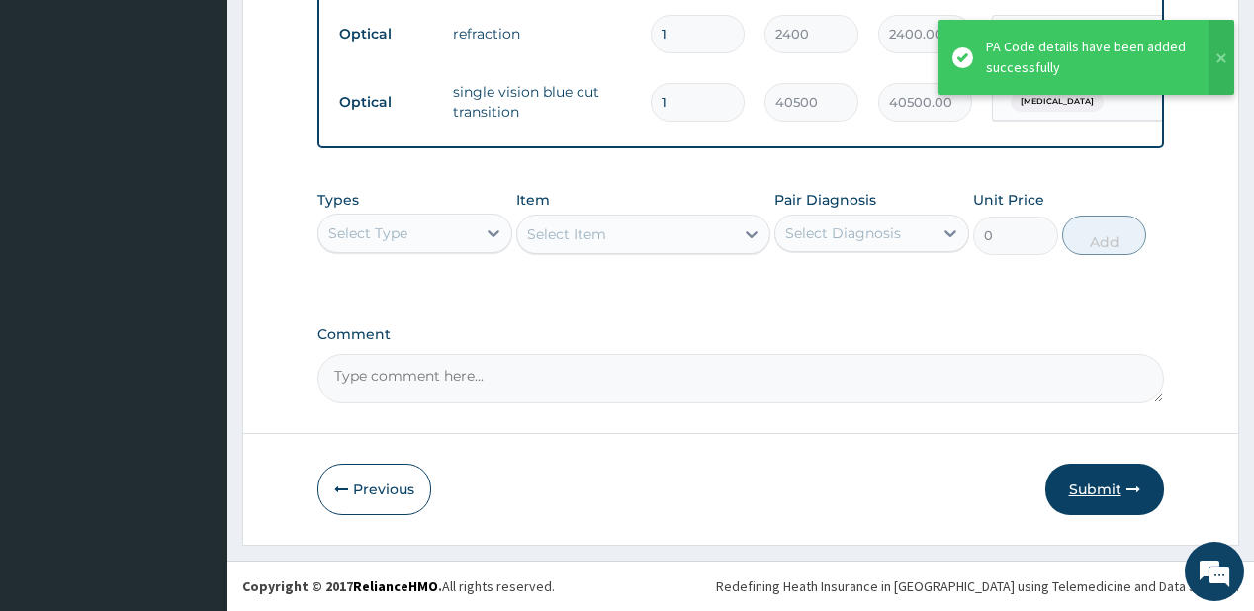
click at [1102, 498] on button "Submit" at bounding box center [1104, 489] width 119 height 51
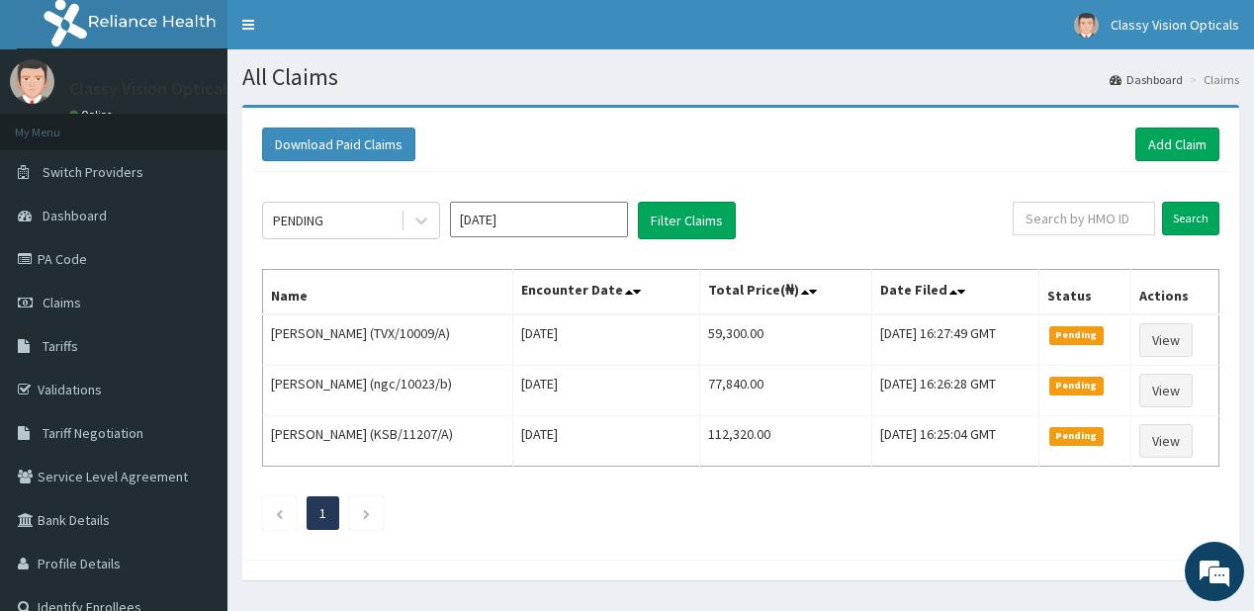
click at [579, 213] on input "[DATE]" at bounding box center [539, 220] width 178 height 36
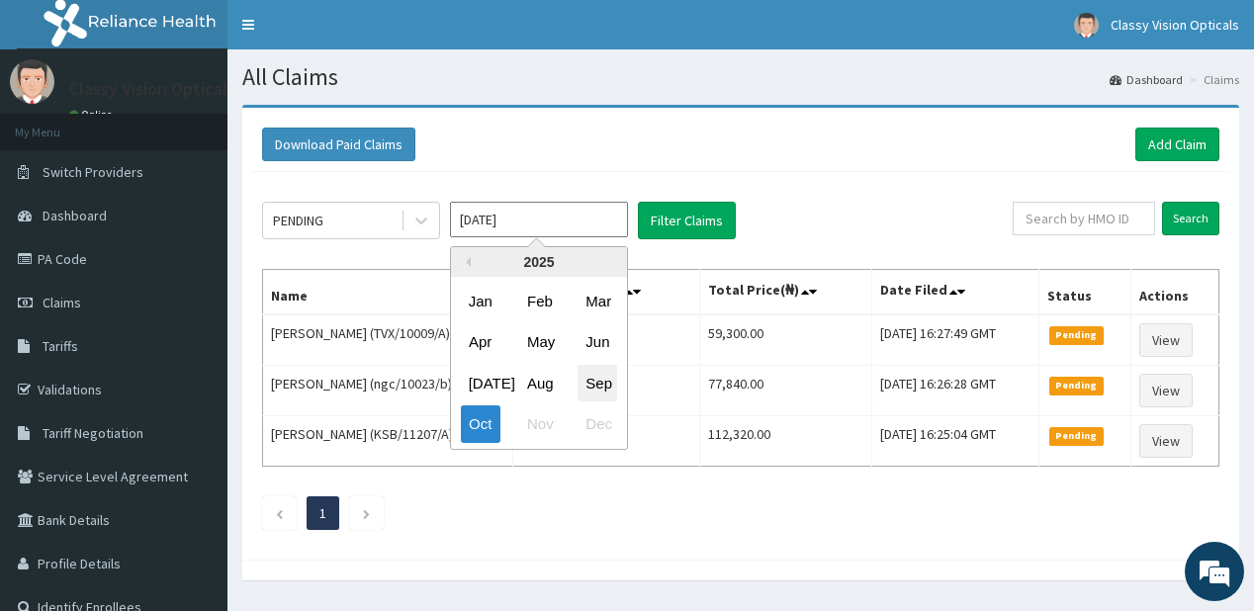
click at [603, 390] on div "Sep" at bounding box center [597, 383] width 40 height 37
type input "[DATE]"
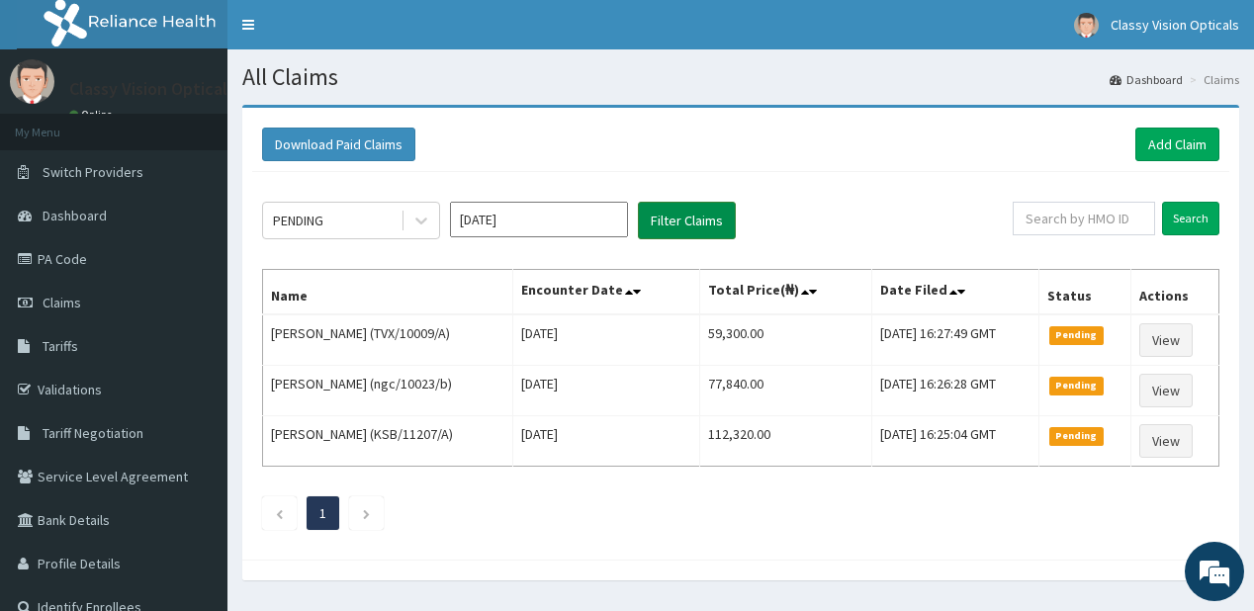
click at [682, 218] on button "Filter Claims" at bounding box center [687, 221] width 98 height 38
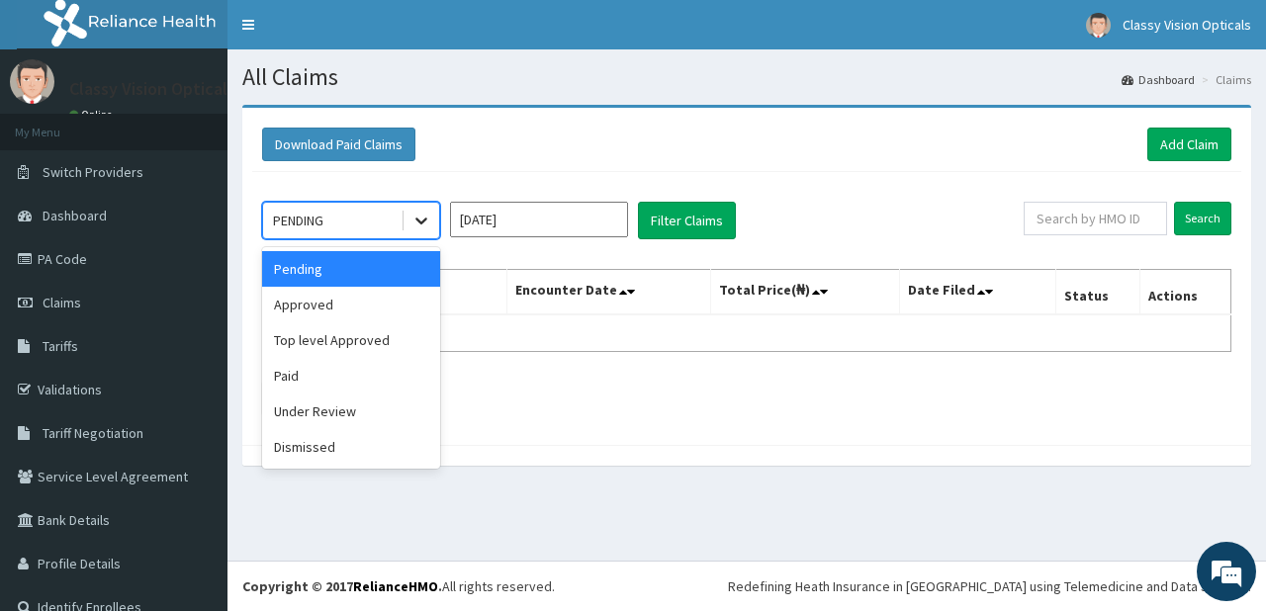
click at [418, 216] on icon at bounding box center [421, 221] width 20 height 20
click at [384, 371] on div "Paid" at bounding box center [351, 376] width 178 height 36
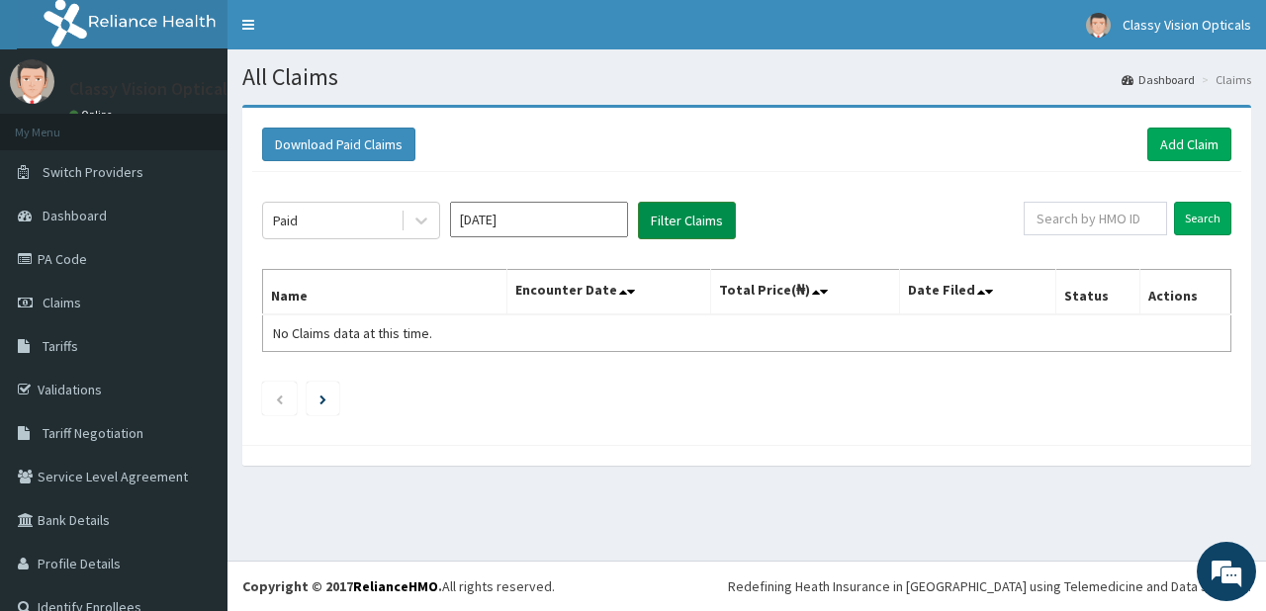
click at [706, 227] on button "Filter Claims" at bounding box center [687, 221] width 98 height 38
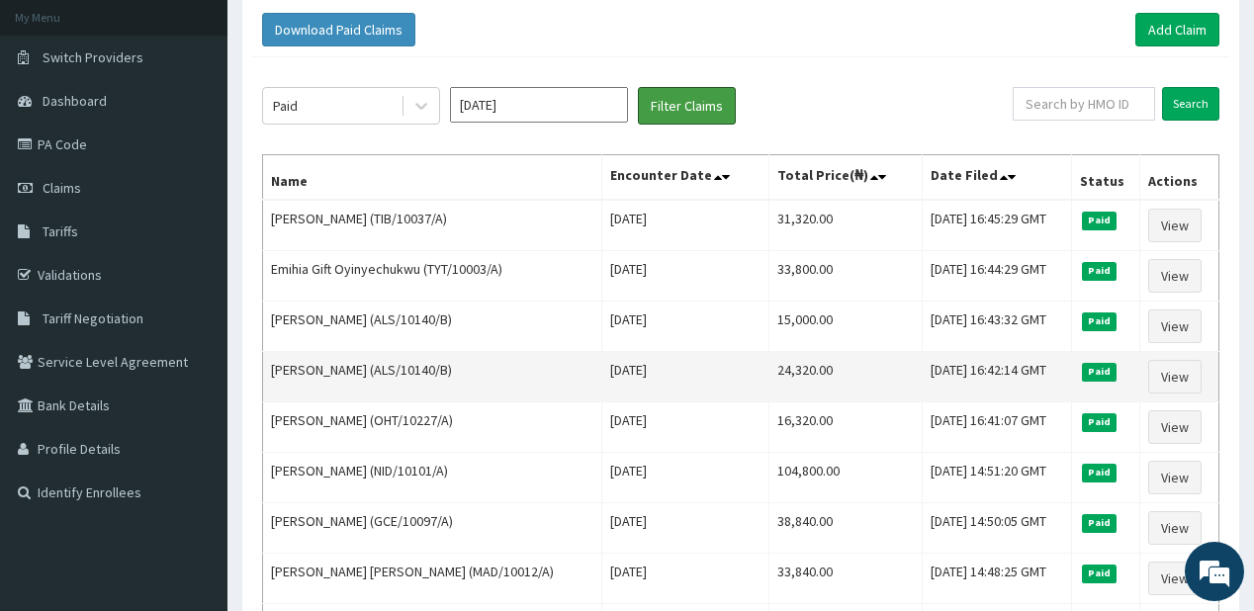
scroll to position [79, 0]
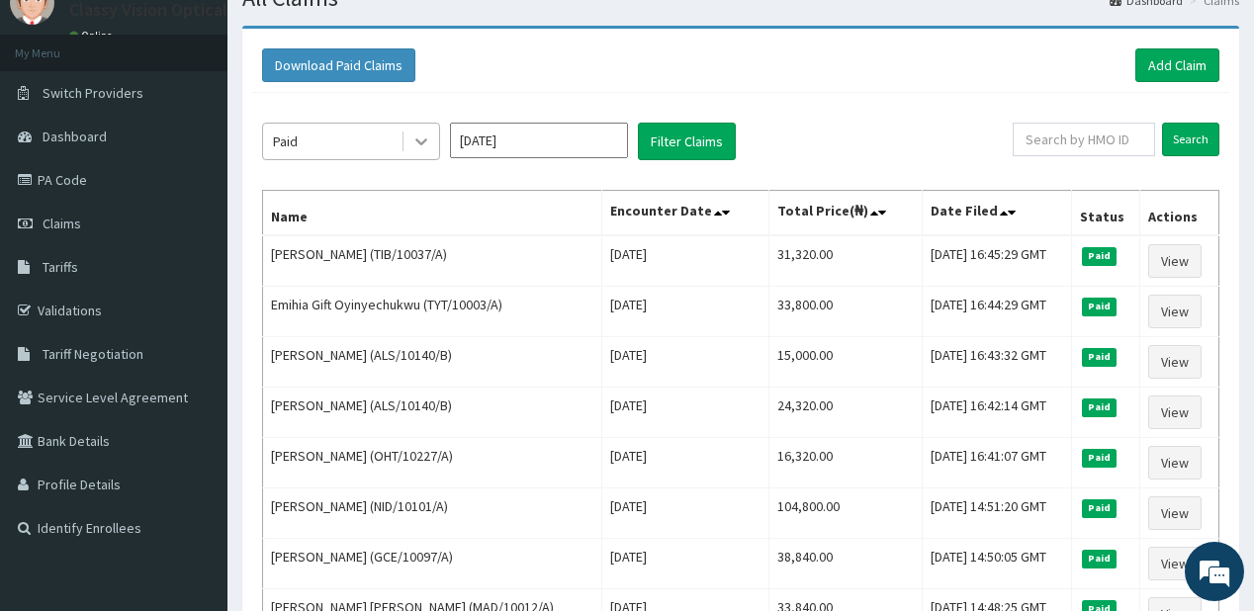
click at [422, 138] on icon at bounding box center [421, 142] width 20 height 20
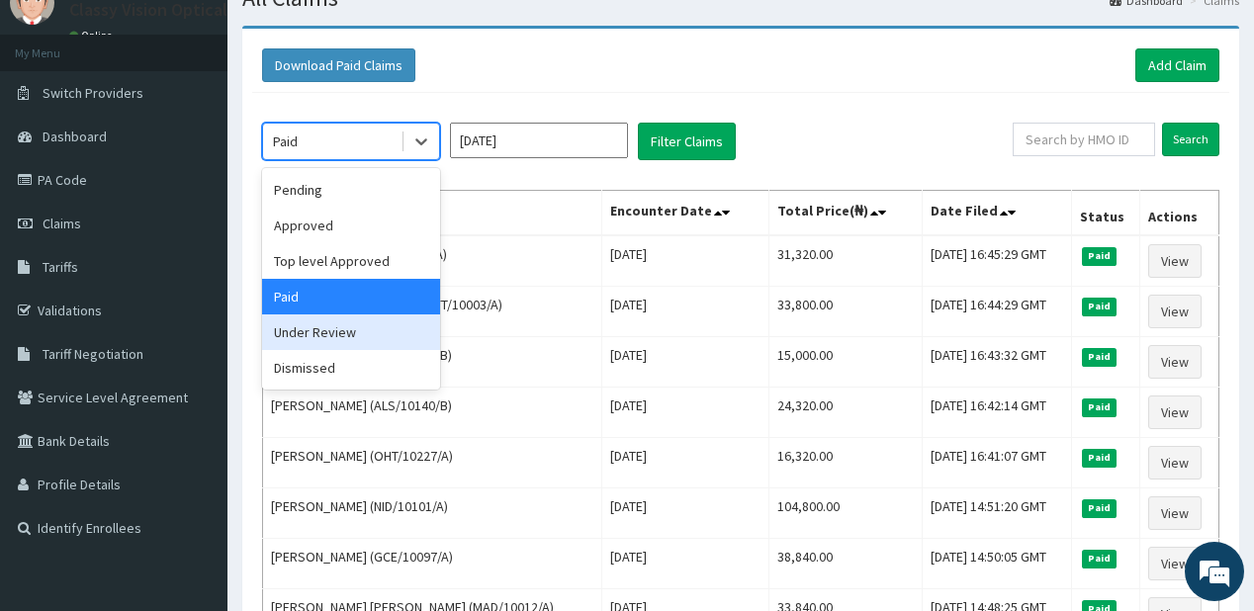
click at [365, 341] on div "Under Review" at bounding box center [351, 332] width 178 height 36
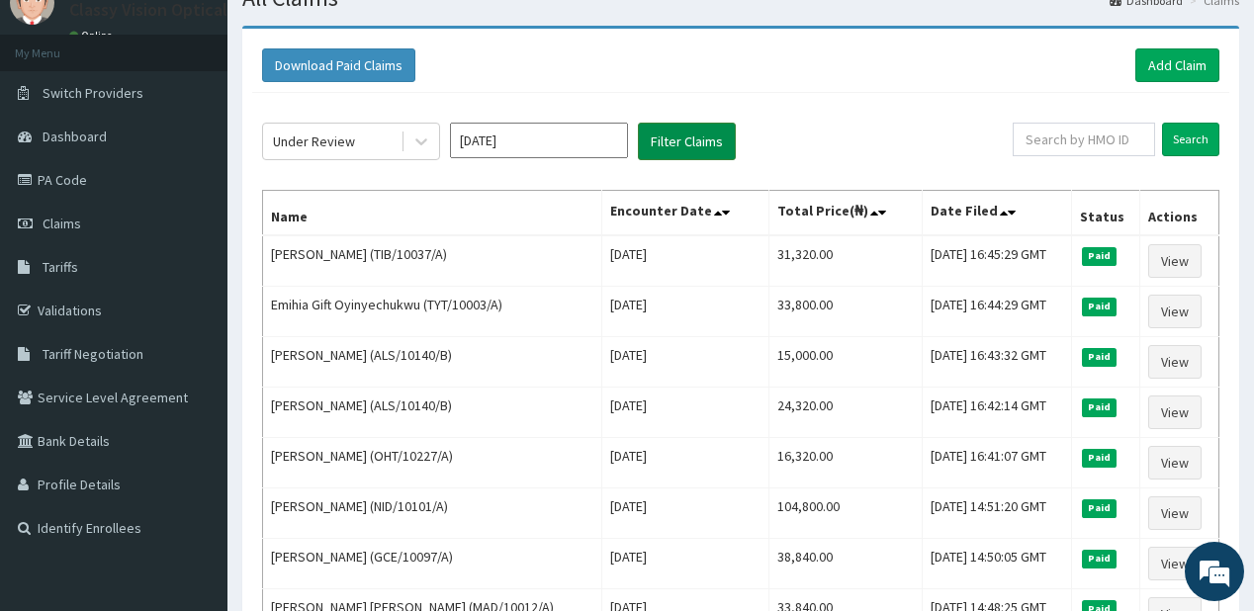
click at [703, 137] on button "Filter Claims" at bounding box center [687, 142] width 98 height 38
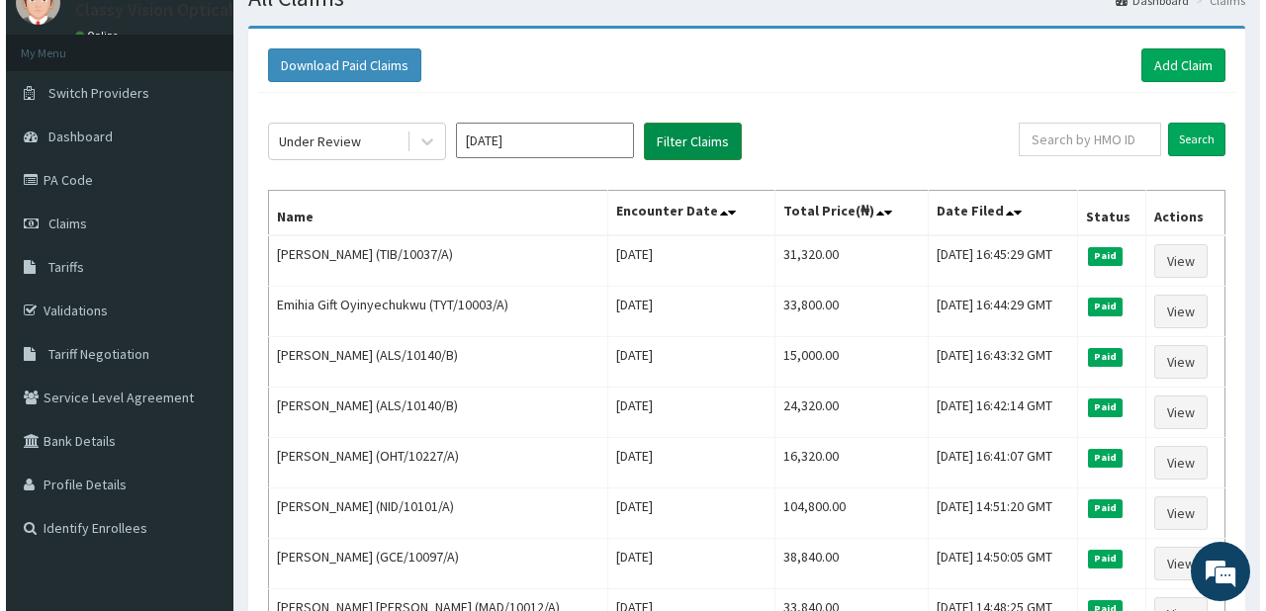
scroll to position [0, 0]
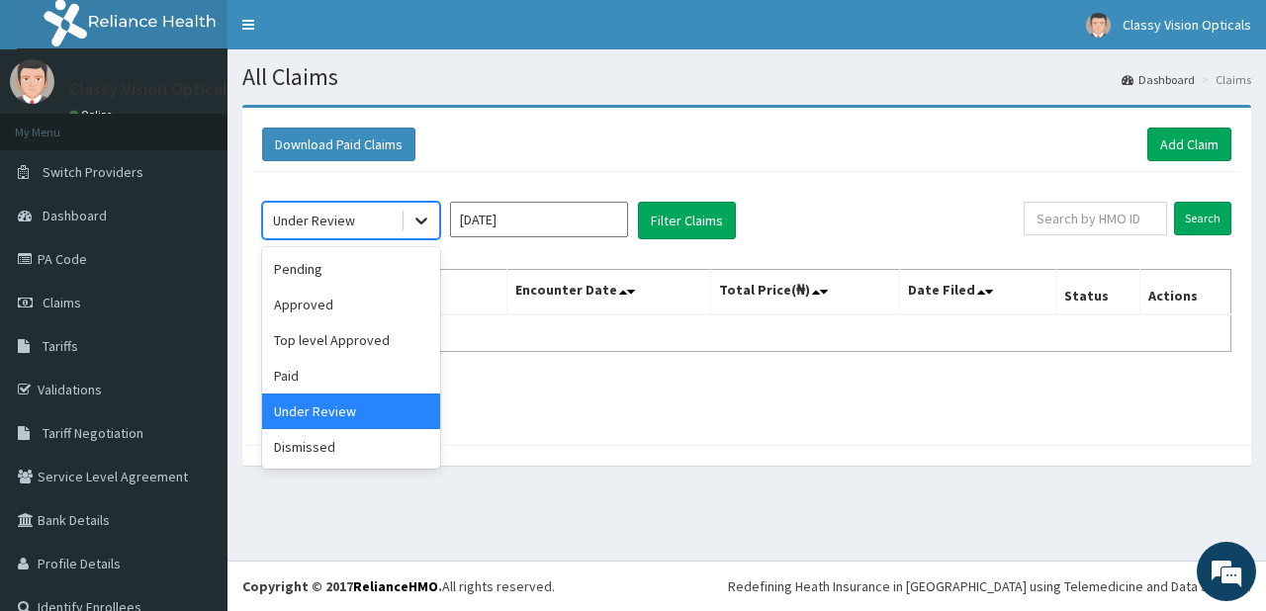
click at [427, 221] on icon at bounding box center [421, 221] width 20 height 20
click at [373, 277] on div "Pending" at bounding box center [351, 269] width 178 height 36
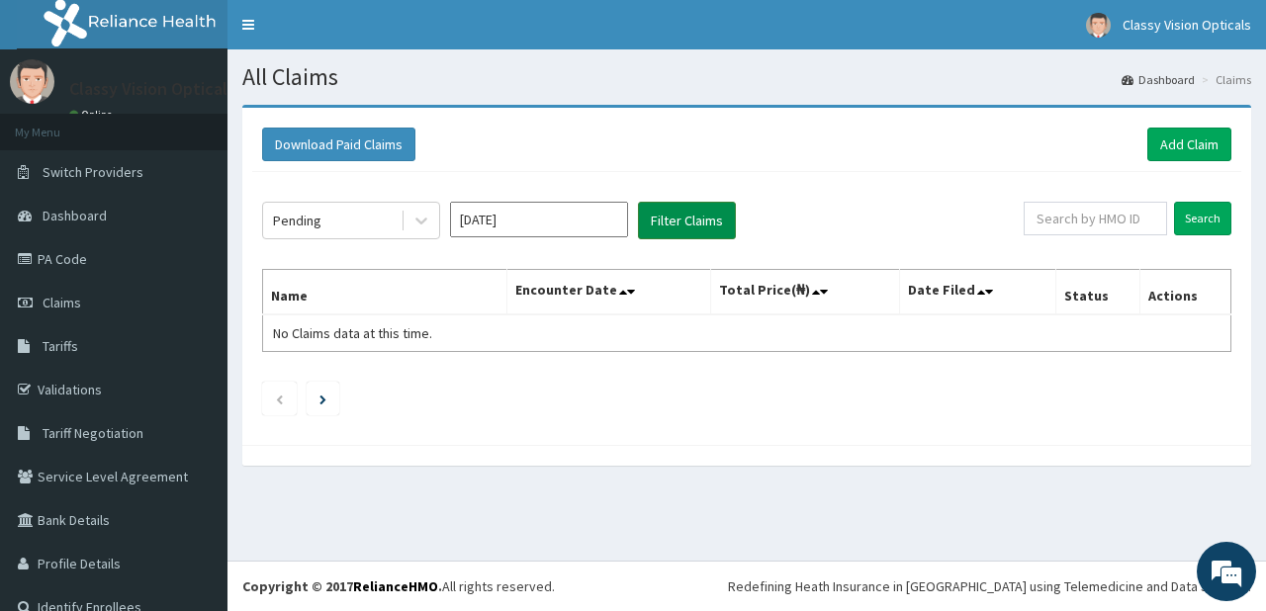
click at [658, 226] on button "Filter Claims" at bounding box center [687, 221] width 98 height 38
click at [1189, 138] on link "Add Claim" at bounding box center [1189, 145] width 84 height 34
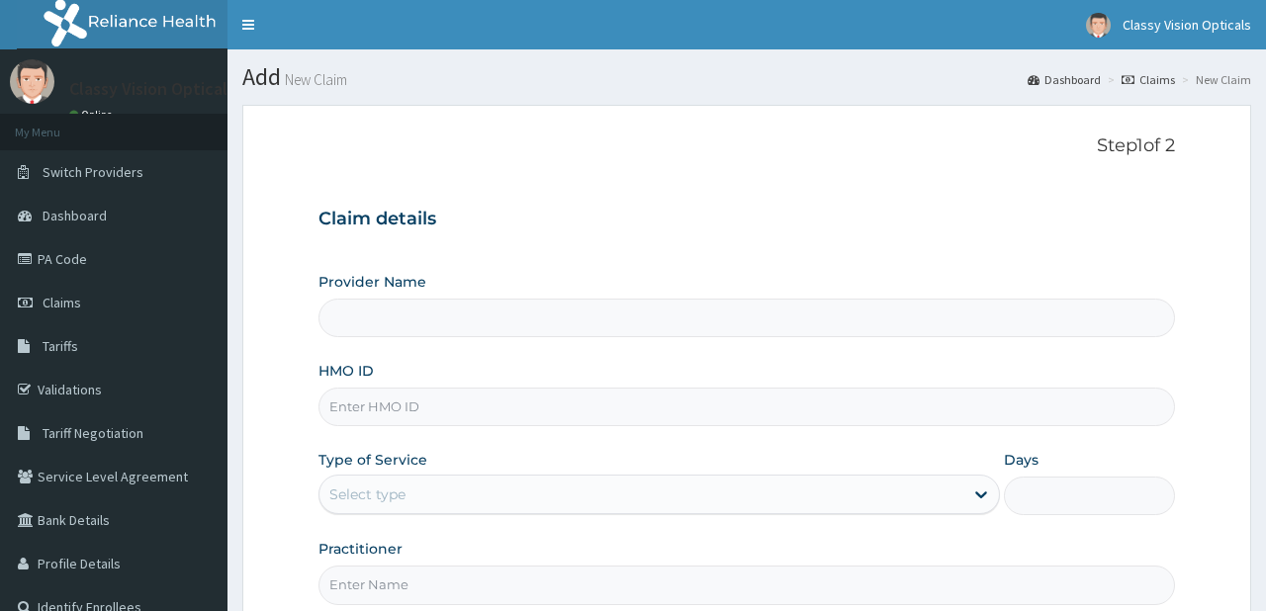
type input "Classy Vision Opticals - Ketu"
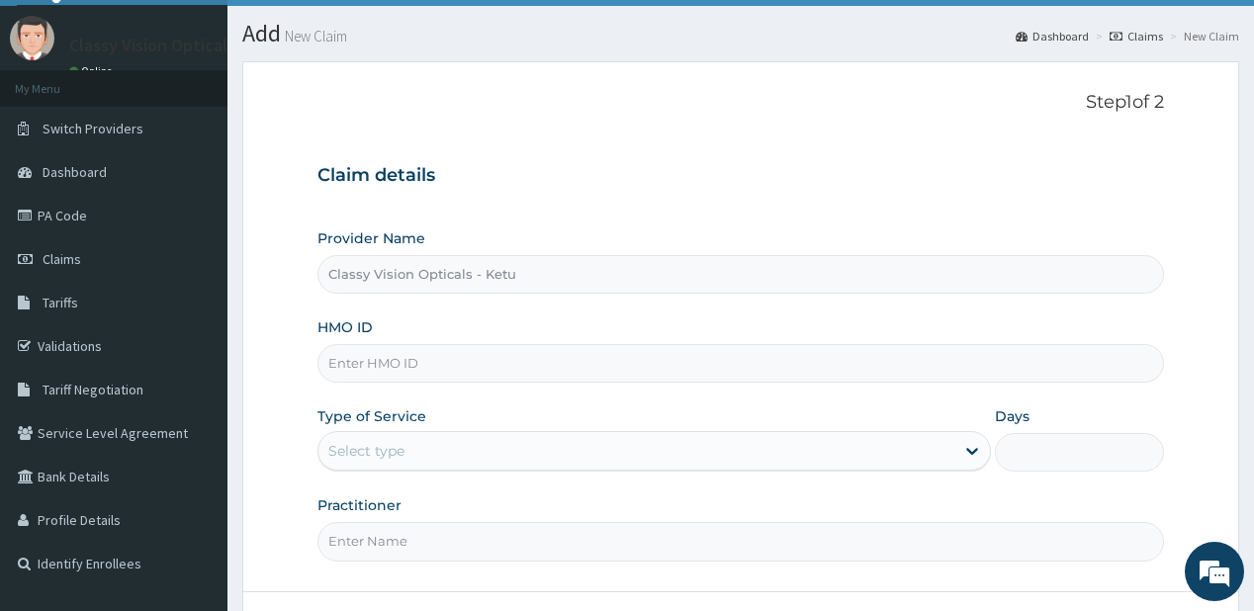
scroll to position [79, 0]
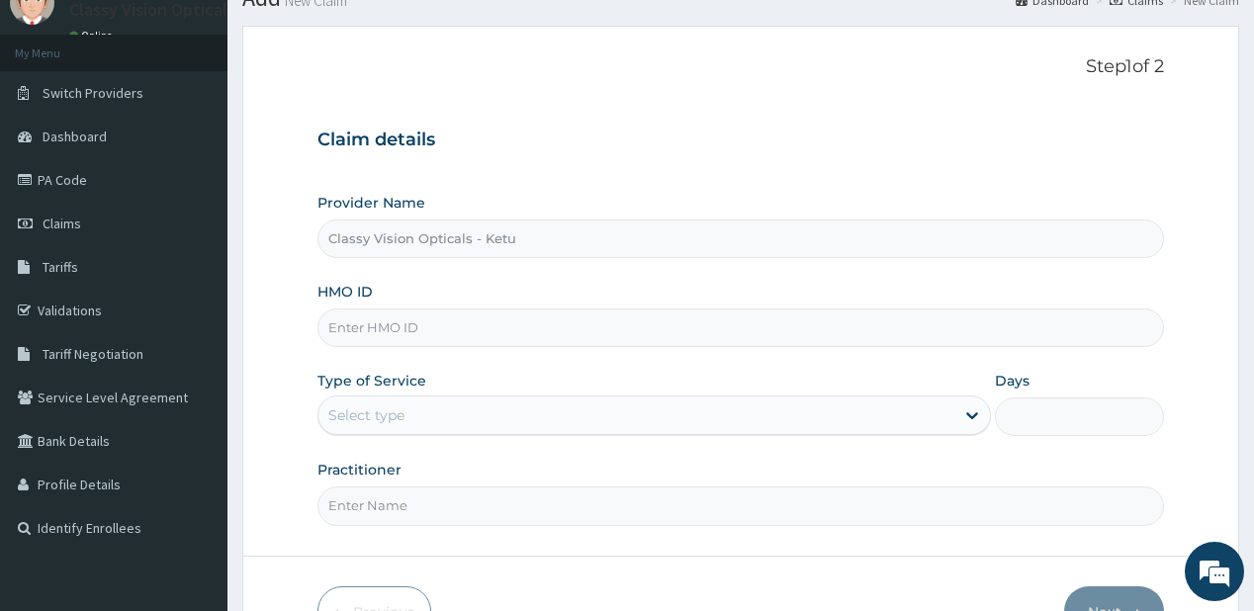
click at [376, 314] on input "HMO ID" at bounding box center [739, 327] width 845 height 39
paste input "AGO/10085/C"
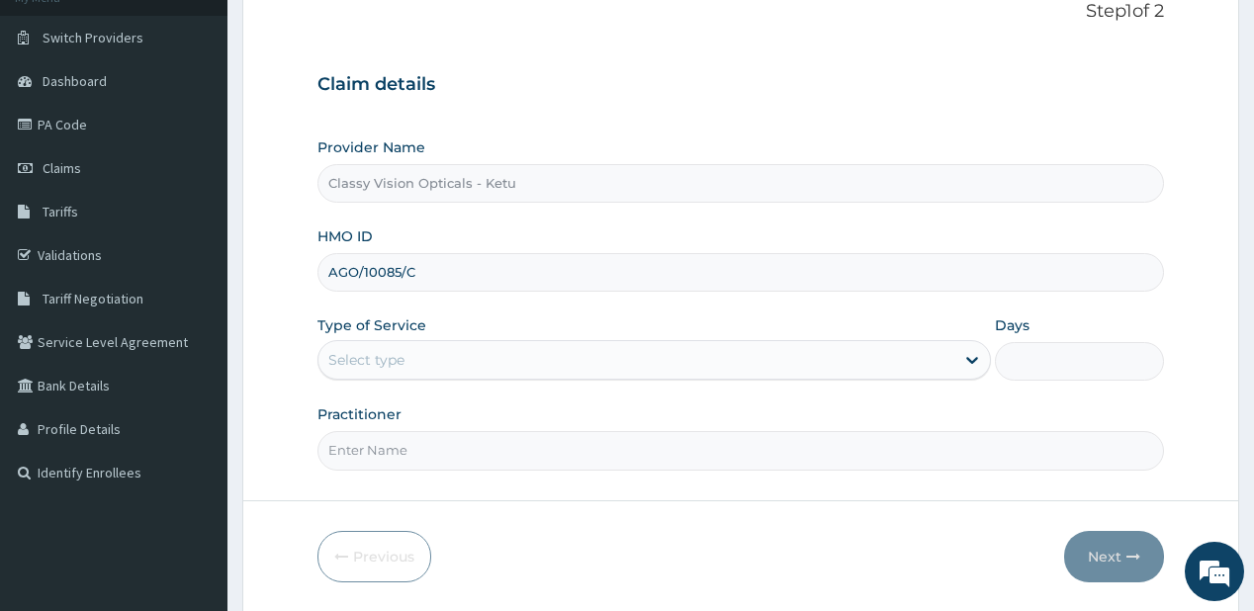
scroll to position [198, 0]
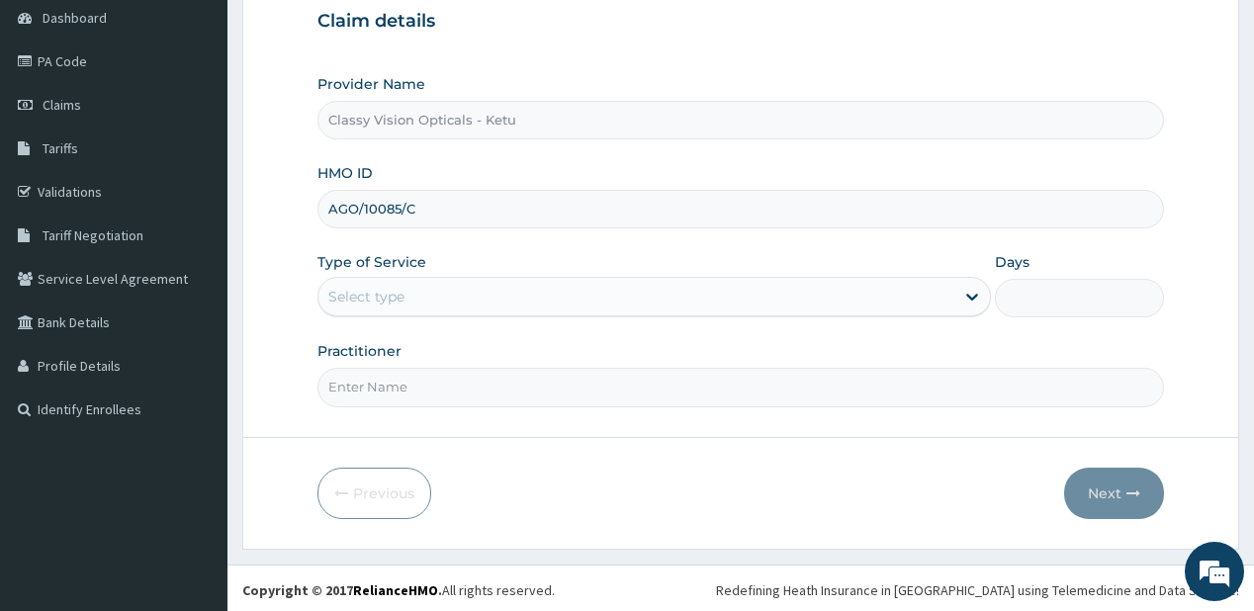
type input "AGO/10085/C"
click at [940, 291] on div "Select type" at bounding box center [636, 297] width 636 height 32
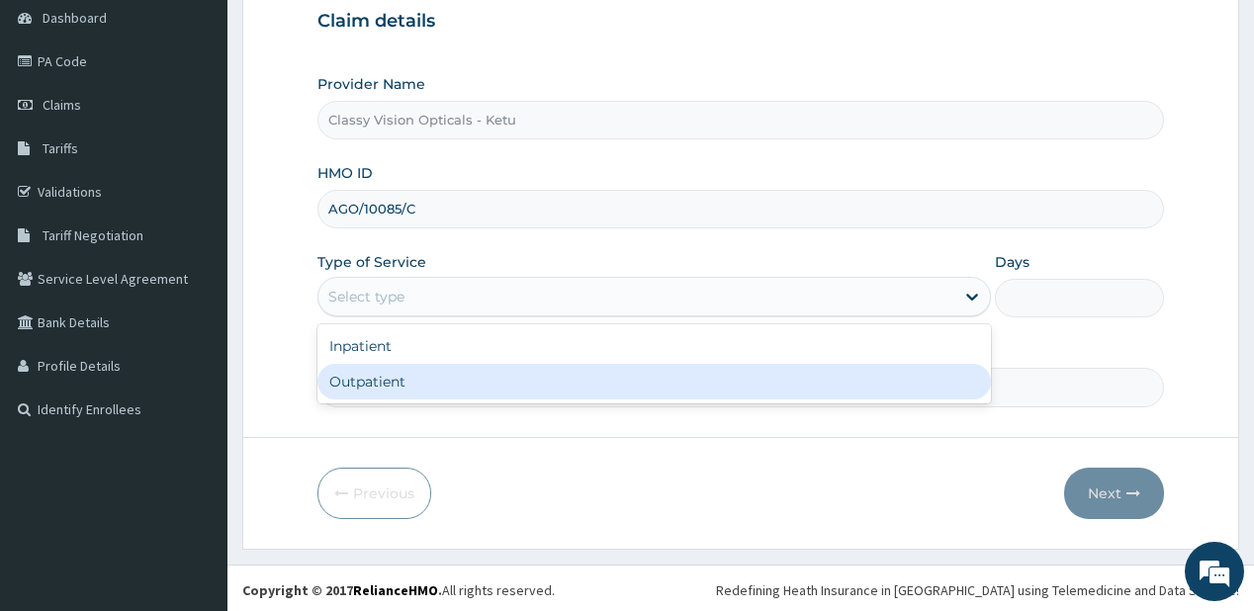
click at [874, 389] on div "Outpatient" at bounding box center [653, 382] width 673 height 36
type input "1"
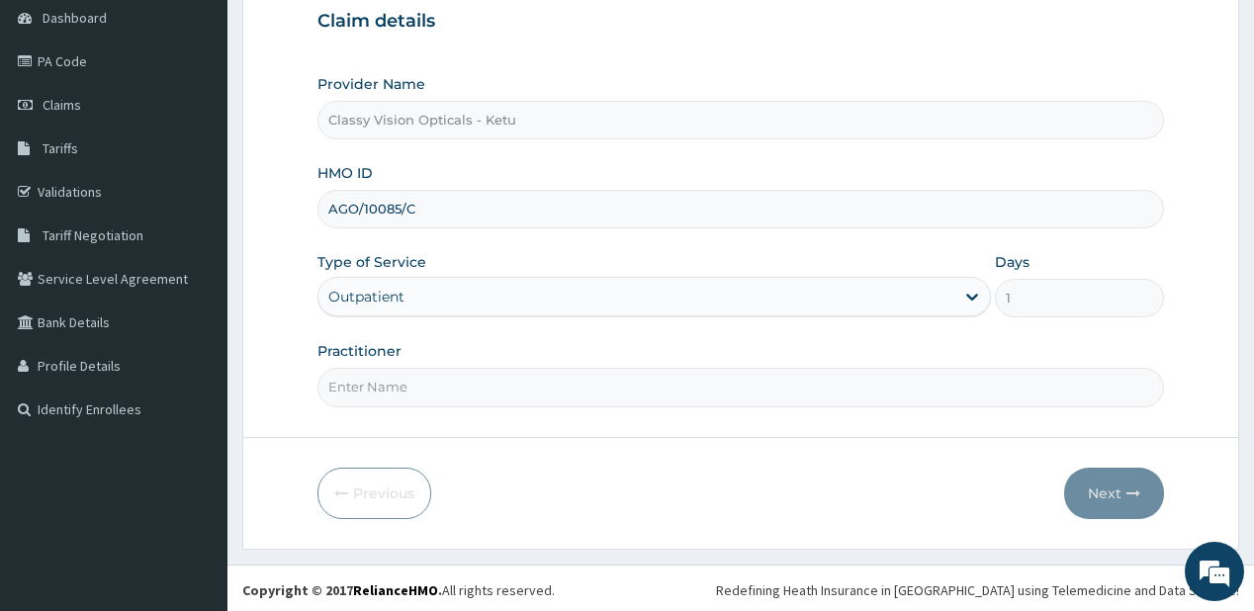
click at [698, 376] on input "Practitioner" at bounding box center [739, 387] width 845 height 39
type input "DR ONYINYE"
click at [1114, 487] on button "Next" at bounding box center [1114, 493] width 100 height 51
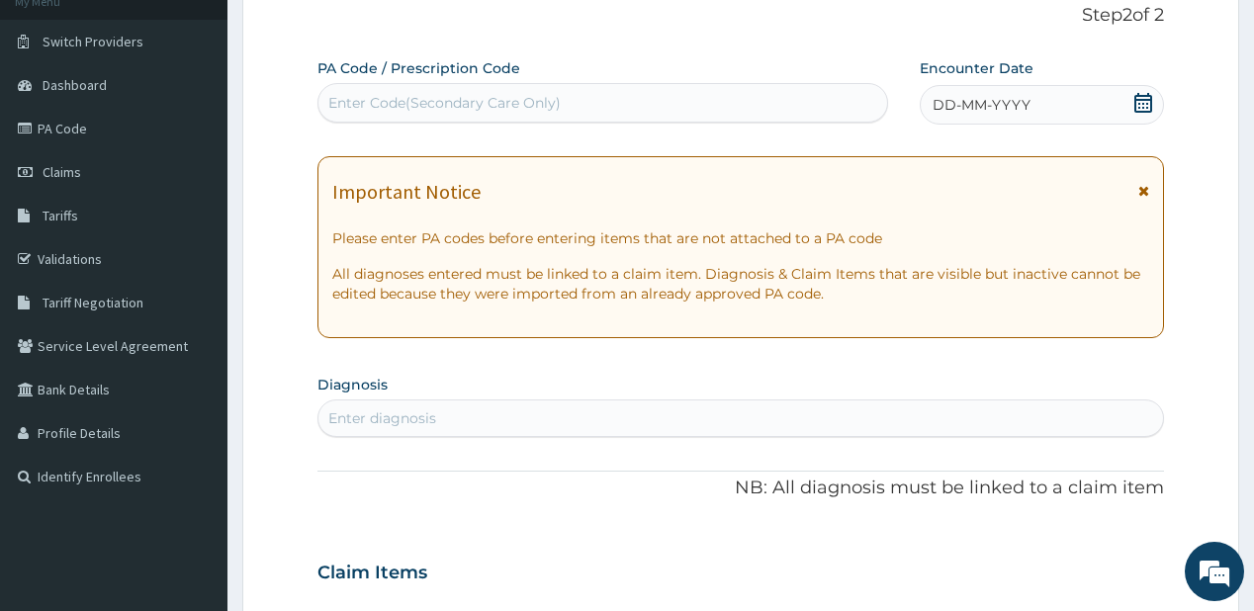
scroll to position [40, 0]
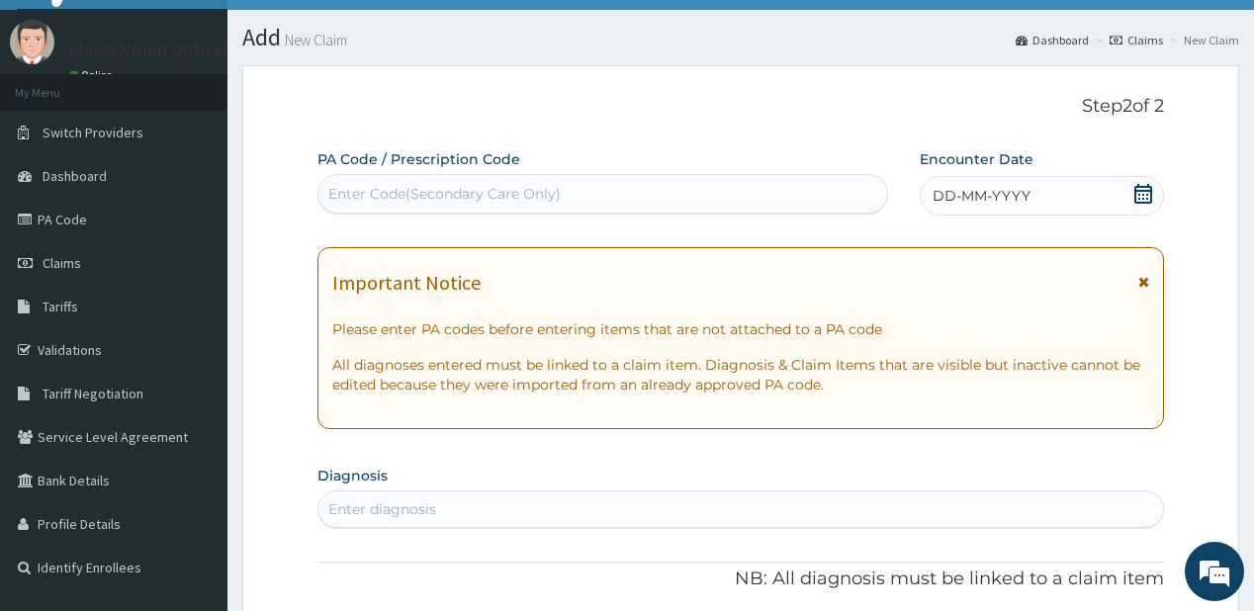
click at [507, 187] on div "Enter Code(Secondary Care Only)" at bounding box center [444, 194] width 232 height 20
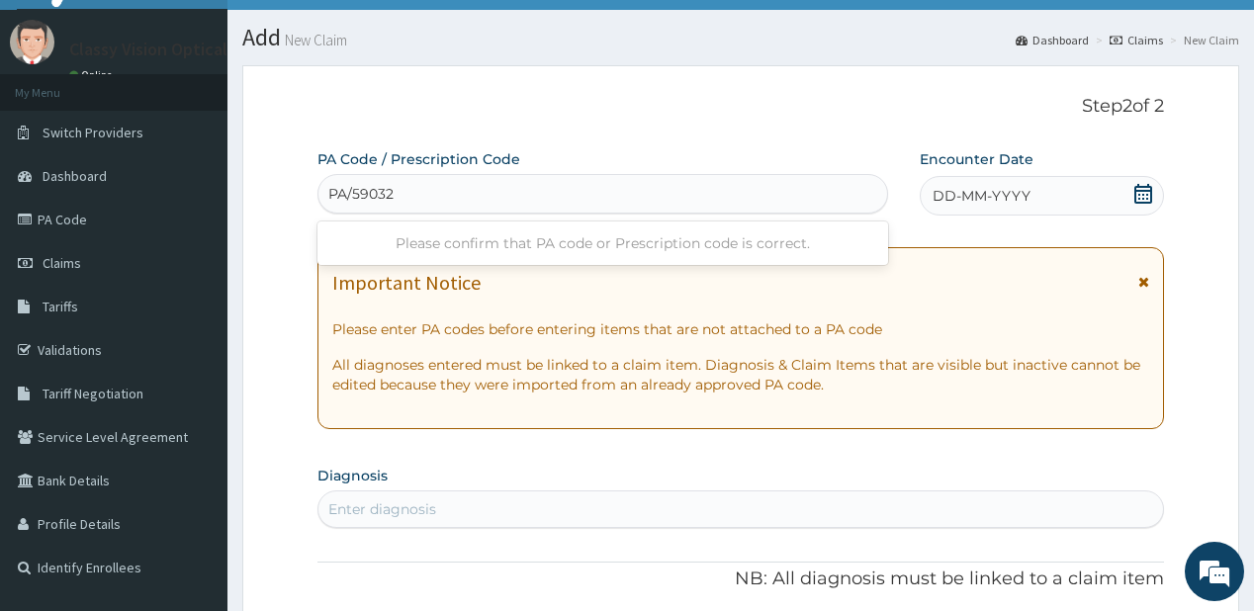
type input "PA/59032C"
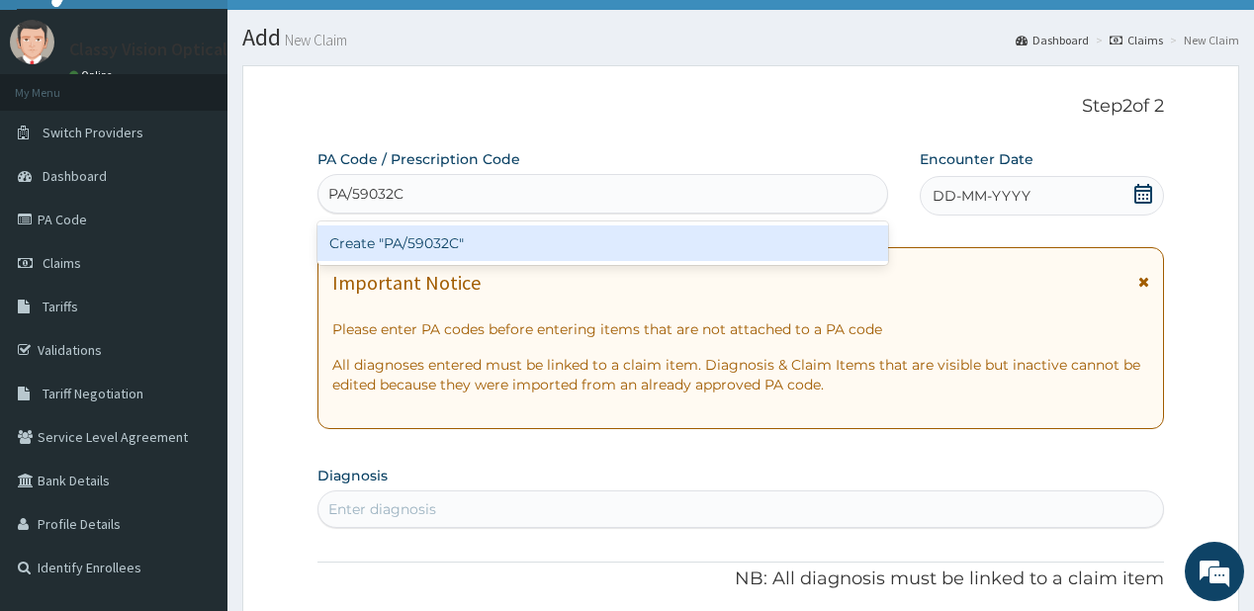
click at [524, 250] on div "Create "PA/59032C"" at bounding box center [602, 243] width 570 height 36
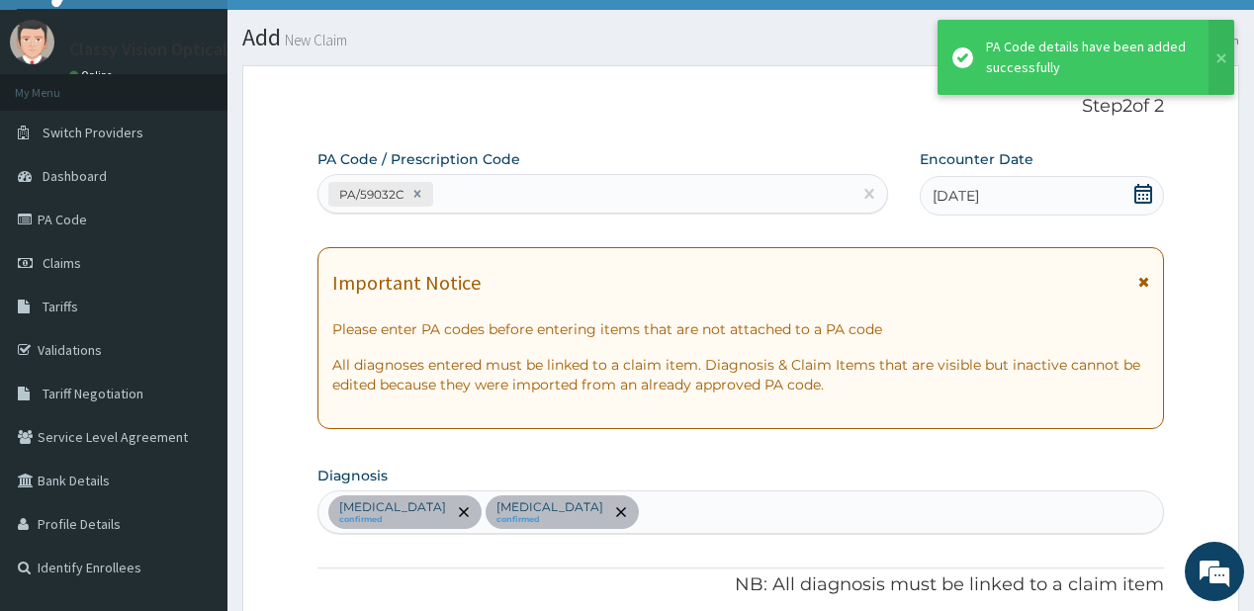
scroll to position [923, 0]
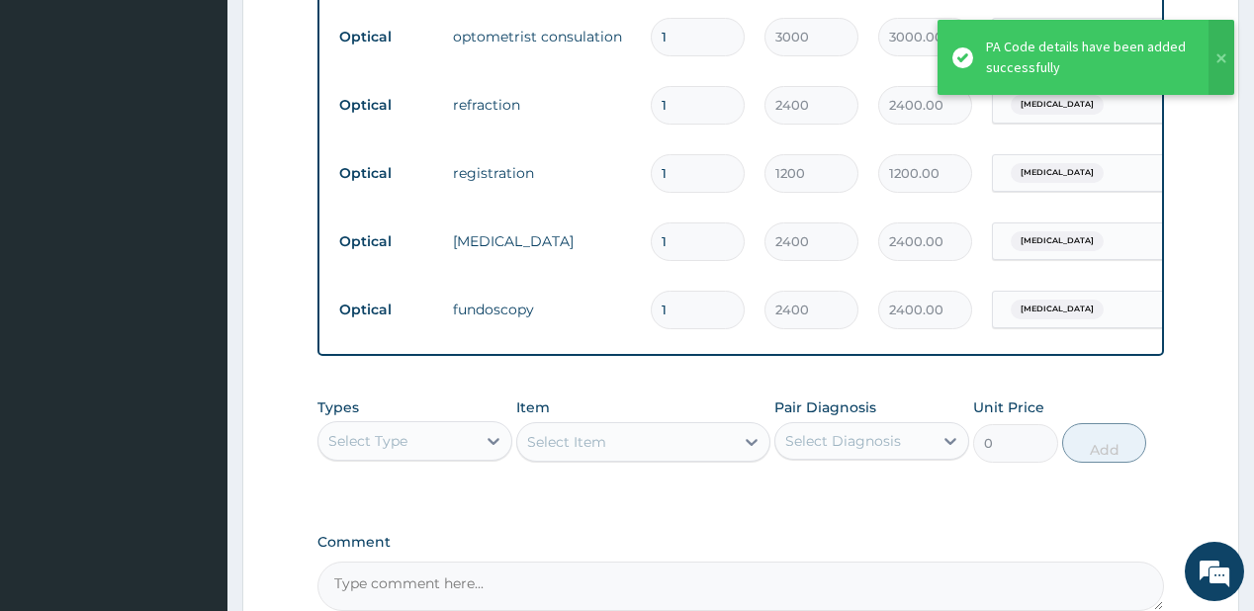
type input "1"
type input "2400.00"
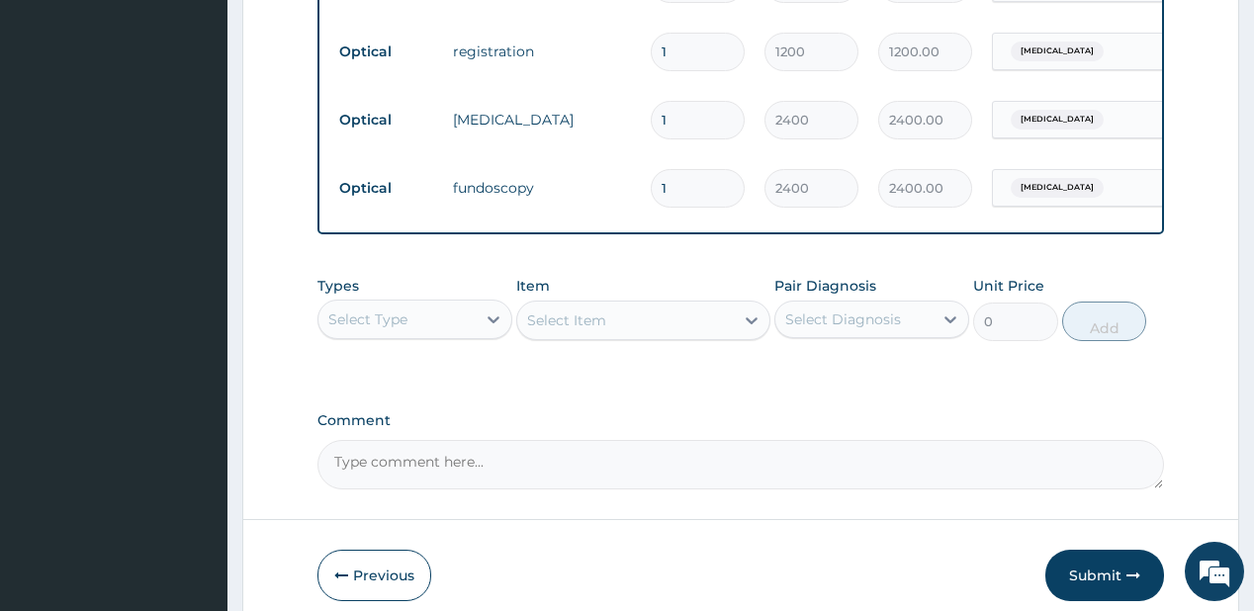
scroll to position [1137, 0]
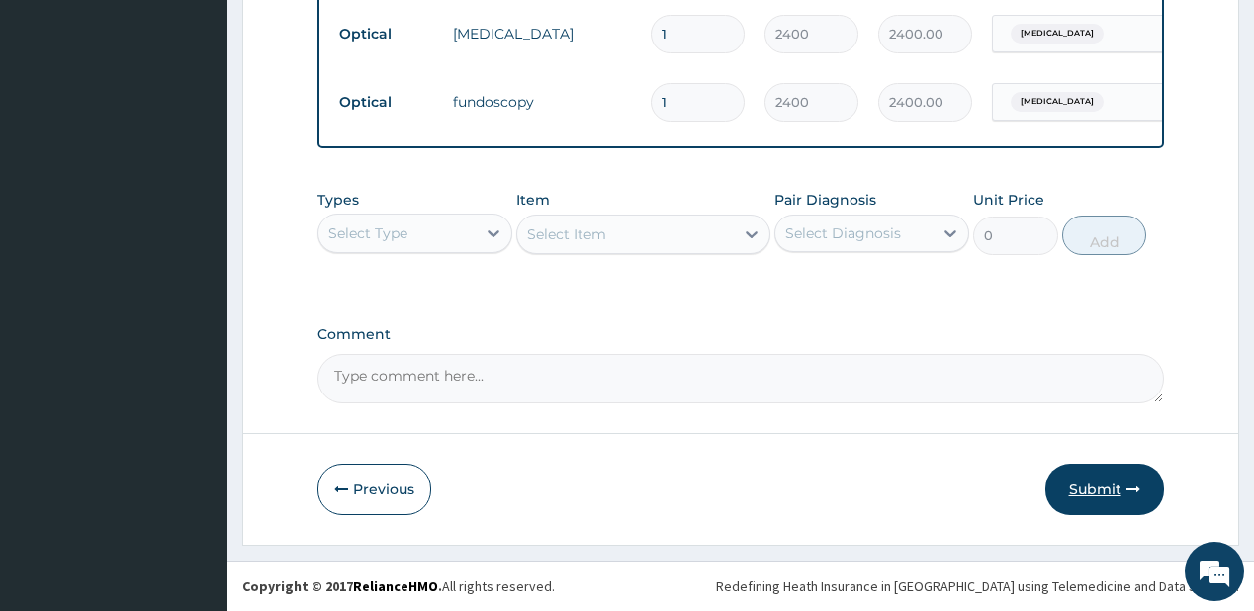
click at [1082, 487] on button "Submit" at bounding box center [1104, 489] width 119 height 51
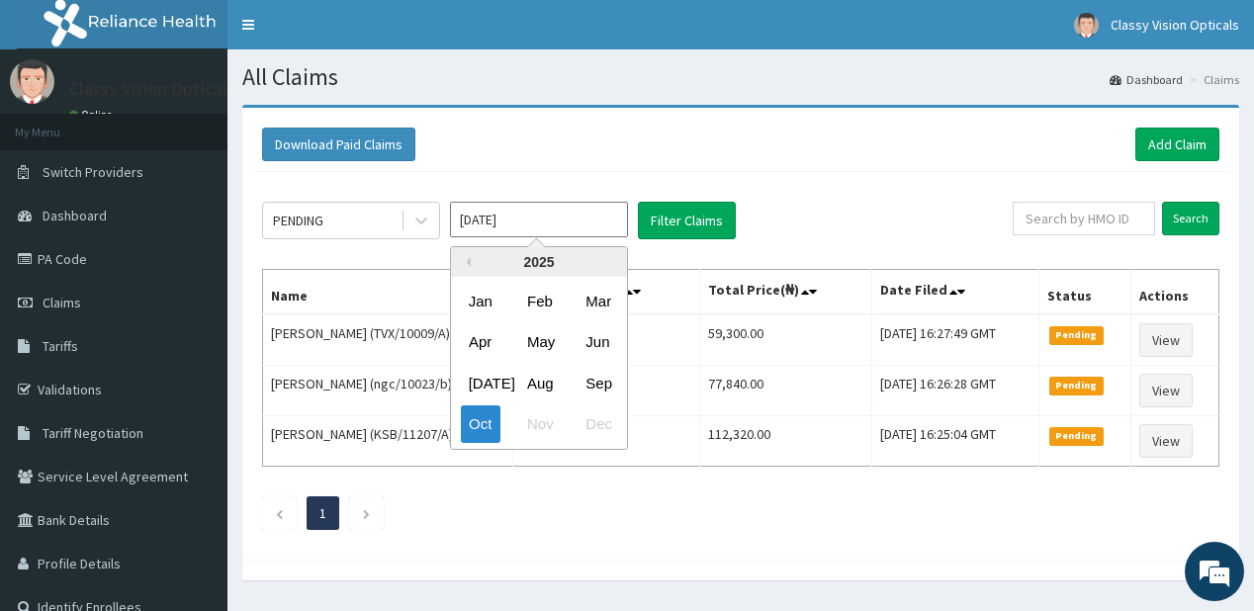
click at [553, 221] on input "[DATE]" at bounding box center [539, 220] width 178 height 36
click at [601, 382] on div "Sep" at bounding box center [597, 383] width 40 height 37
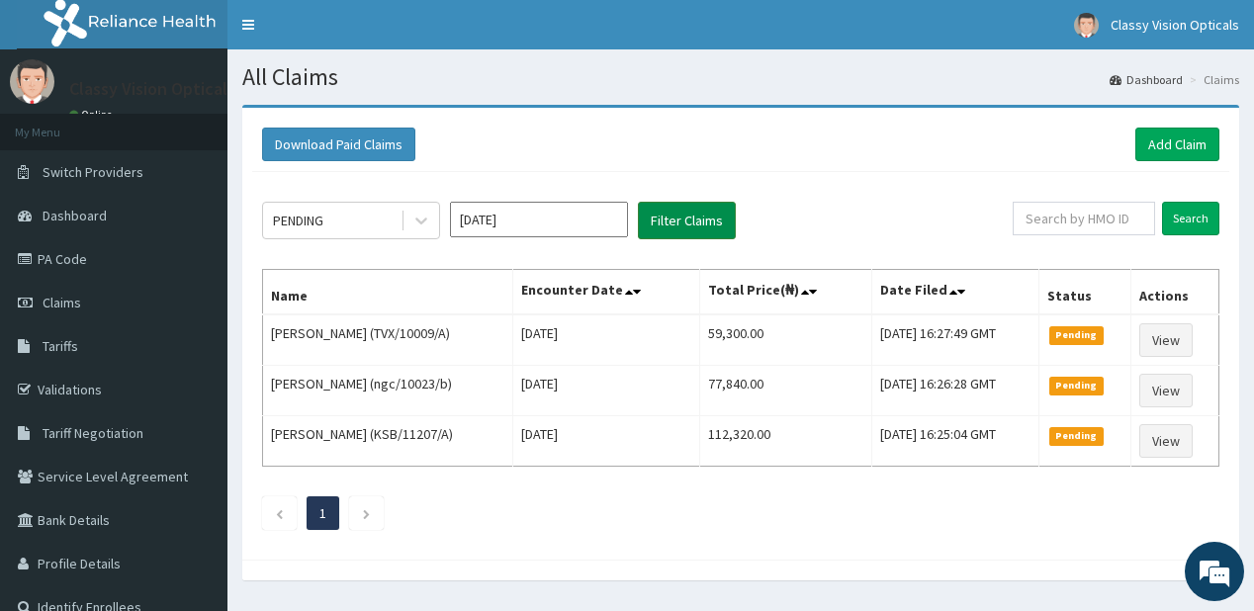
click at [662, 229] on button "Filter Claims" at bounding box center [687, 221] width 98 height 38
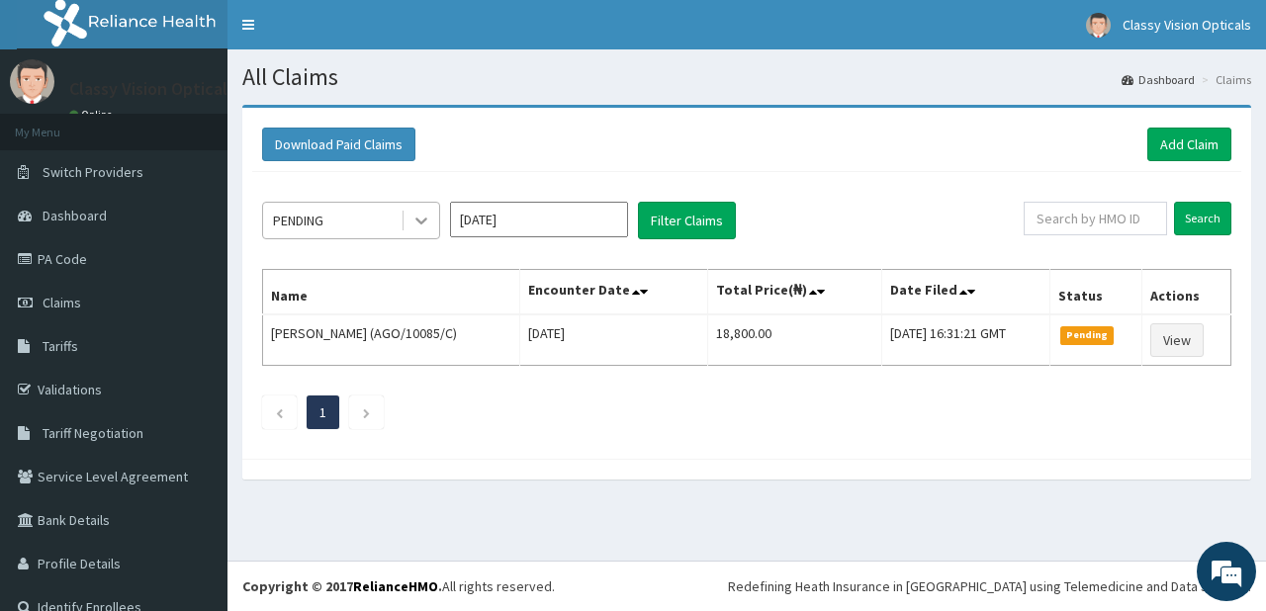
click at [430, 218] on icon at bounding box center [421, 221] width 20 height 20
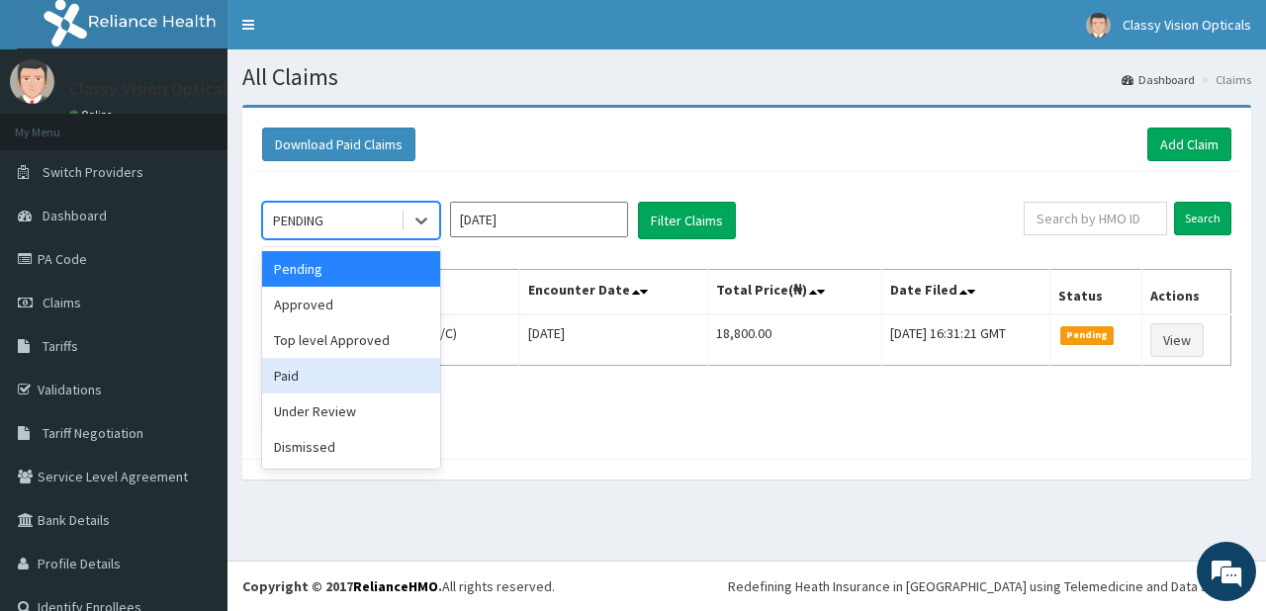
click at [396, 376] on div "Paid" at bounding box center [351, 376] width 178 height 36
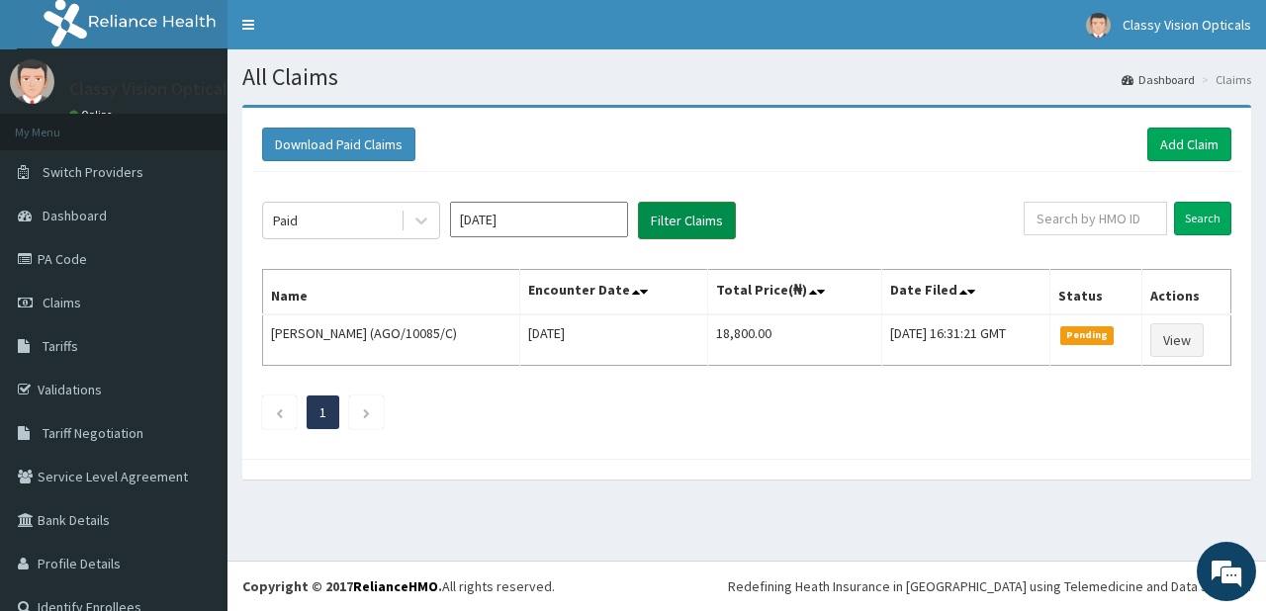
click at [666, 218] on button "Filter Claims" at bounding box center [687, 221] width 98 height 38
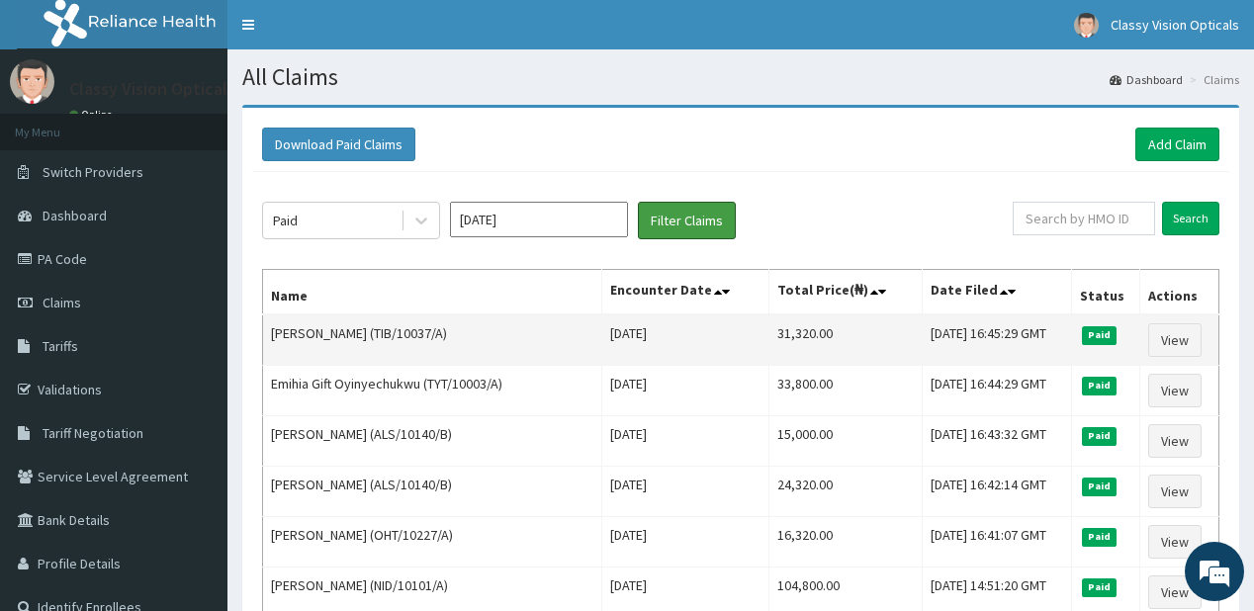
scroll to position [79, 0]
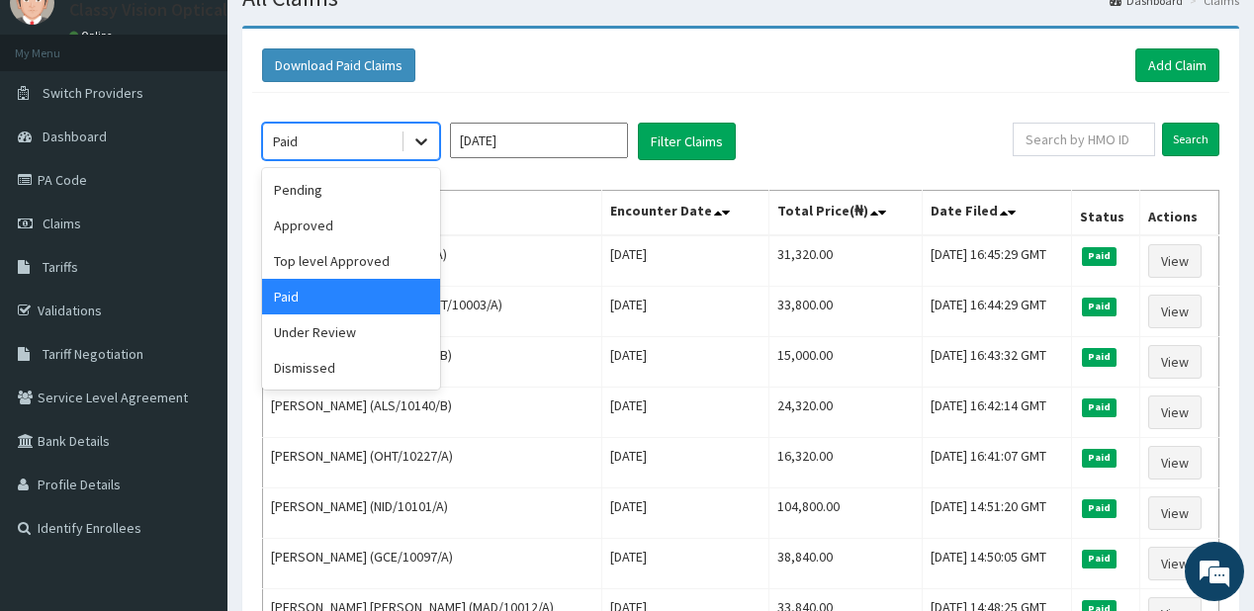
click at [407, 138] on div at bounding box center [421, 142] width 36 height 36
click at [347, 175] on div "Pending" at bounding box center [351, 190] width 178 height 36
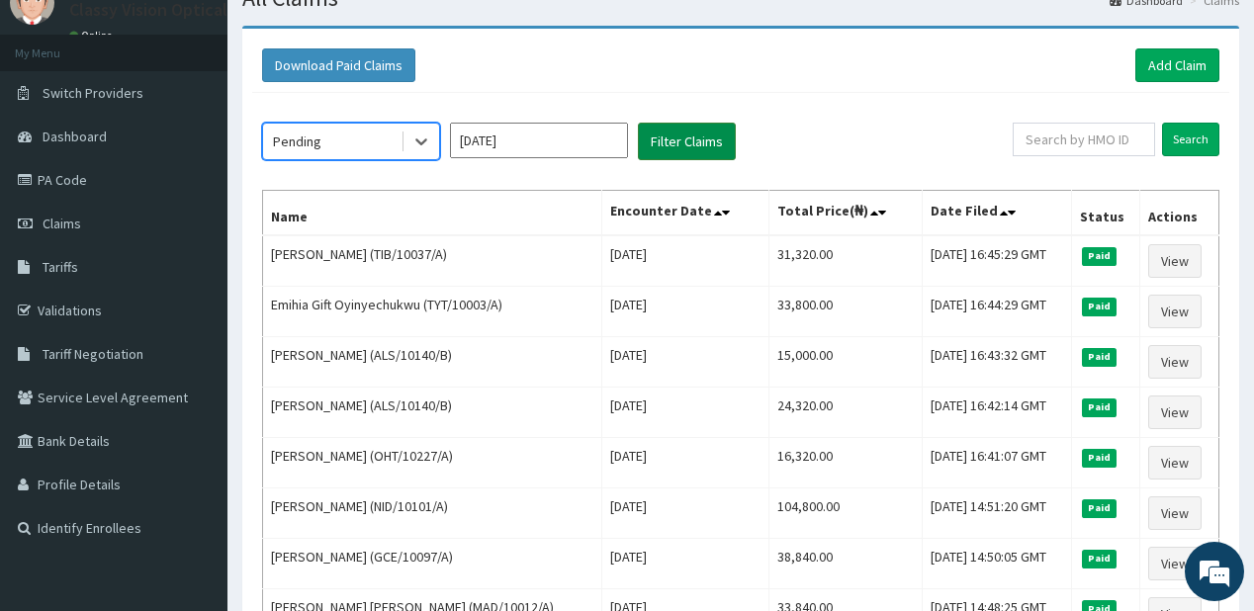
click at [680, 146] on button "Filter Claims" at bounding box center [687, 142] width 98 height 38
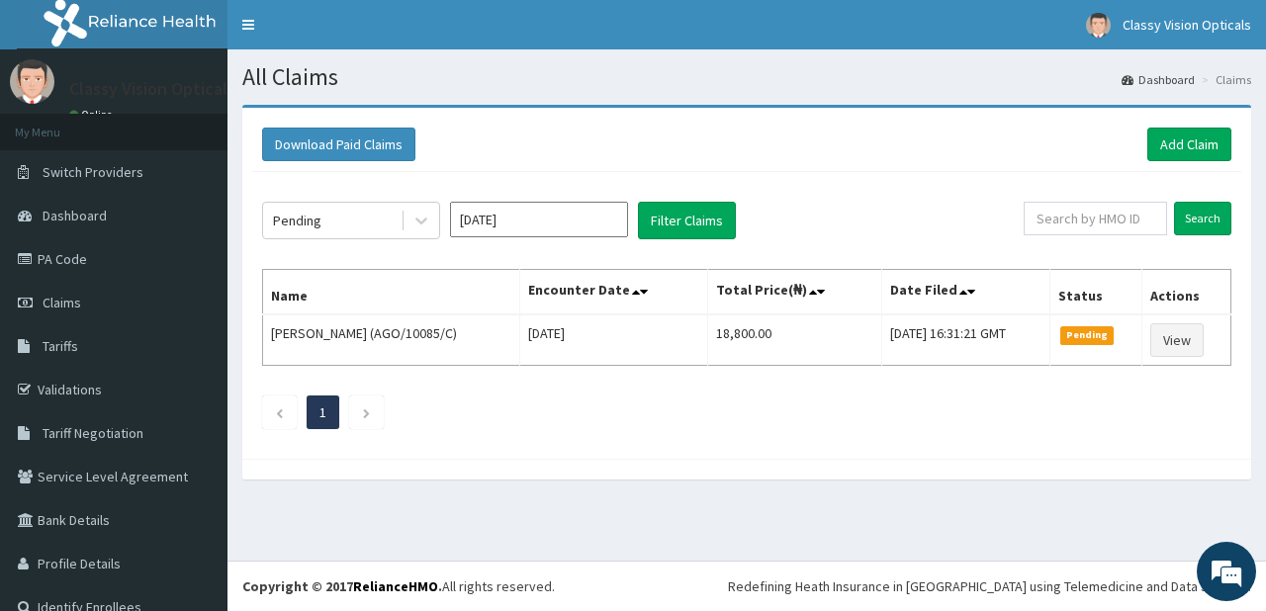
click at [507, 217] on input "[DATE]" at bounding box center [539, 220] width 178 height 36
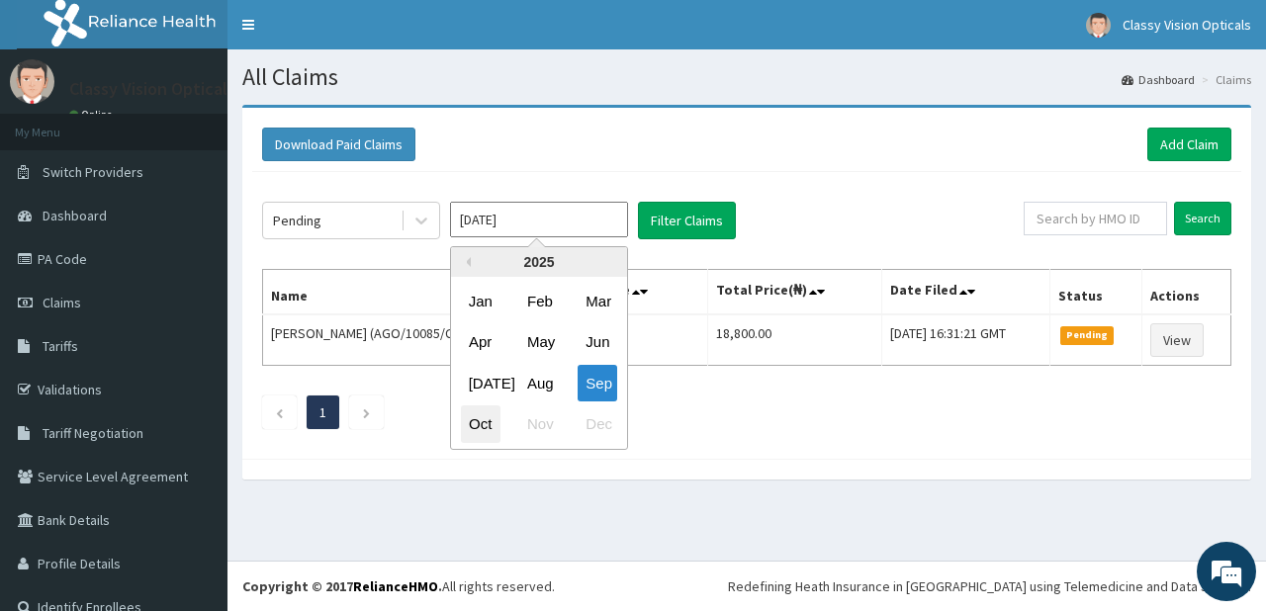
click at [476, 427] on div "Oct" at bounding box center [481, 424] width 40 height 37
type input "[DATE]"
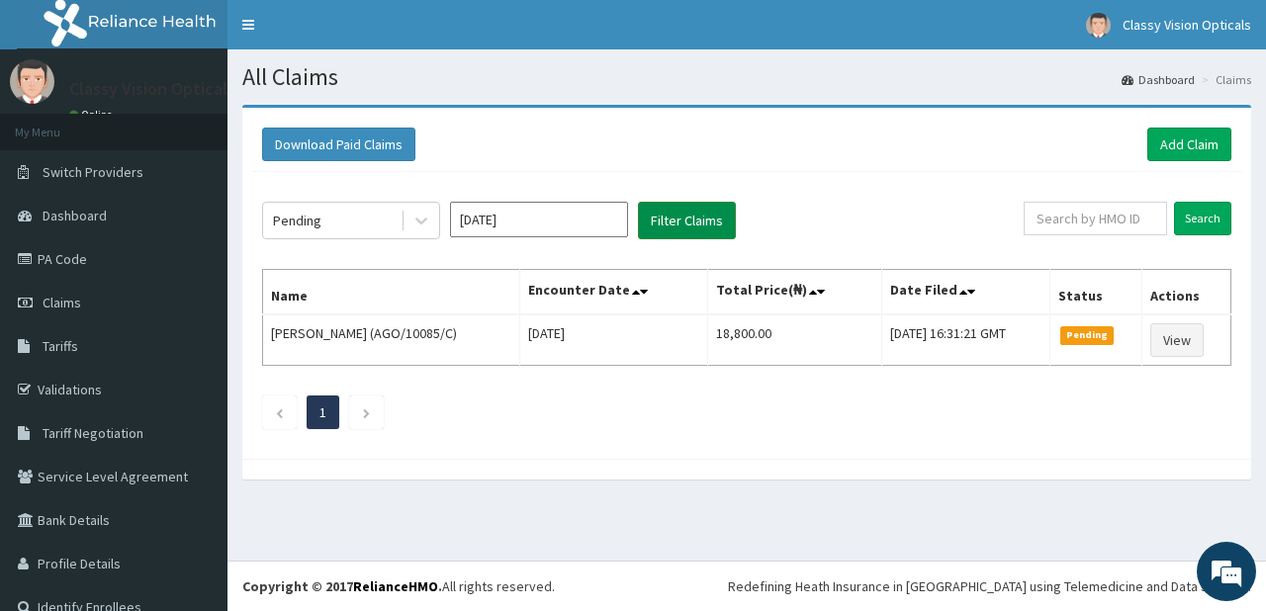
click at [681, 223] on button "Filter Claims" at bounding box center [687, 221] width 98 height 38
